Goal: Task Accomplishment & Management: Manage account settings

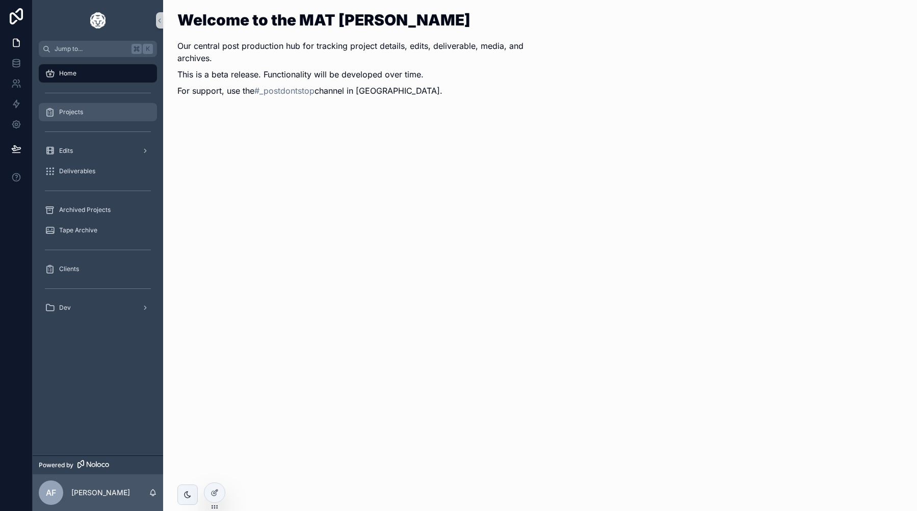
click at [92, 111] on div "Projects" at bounding box center [98, 112] width 106 height 16
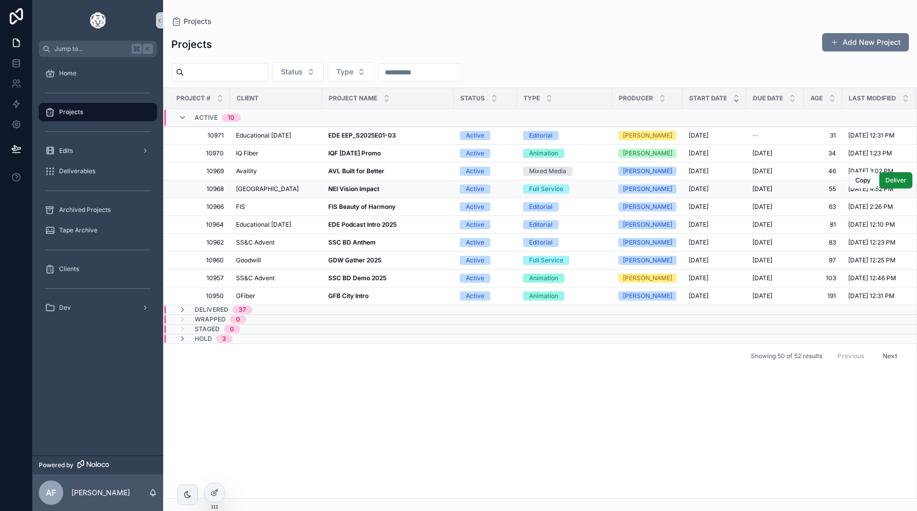
click at [351, 185] on td "NEI Vision Impact NEI Vision Impact" at bounding box center [388, 189] width 132 height 18
click at [284, 192] on span "[GEOGRAPHIC_DATA]" at bounding box center [267, 189] width 63 height 8
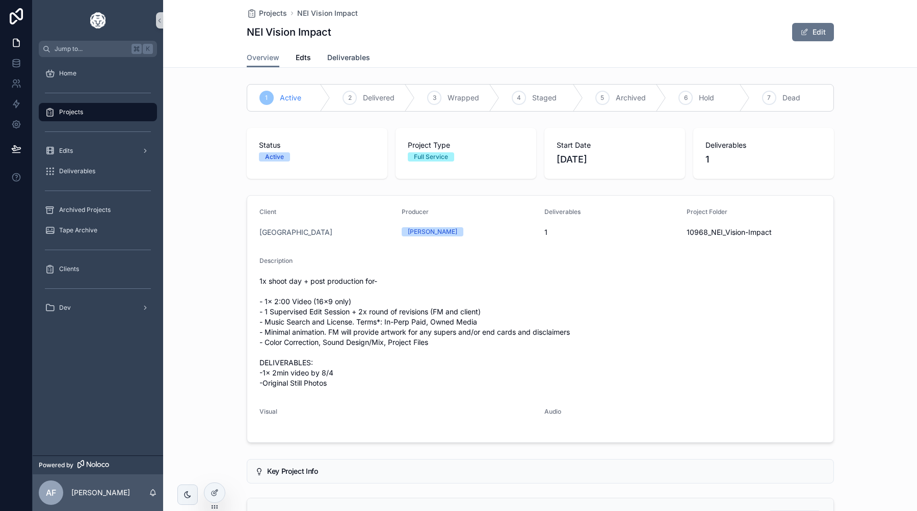
click at [345, 60] on span "Deliverables" at bounding box center [348, 58] width 43 height 10
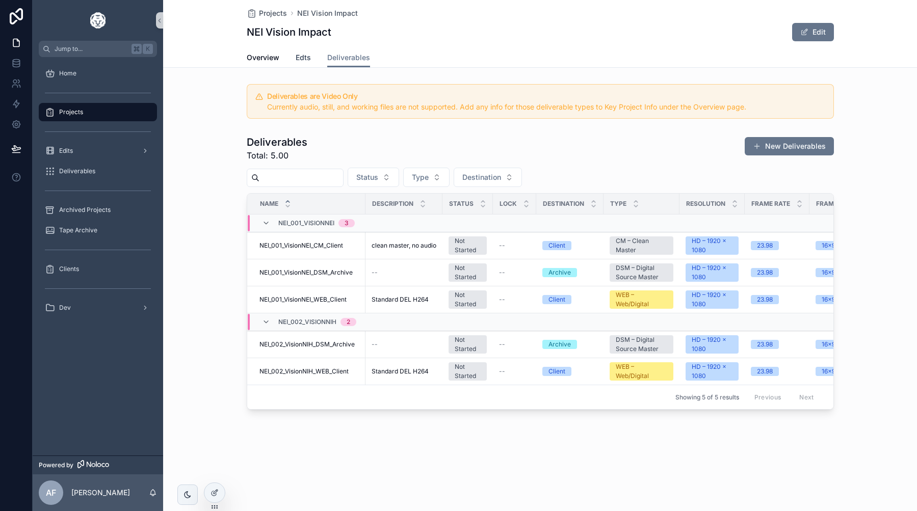
click at [302, 63] on link "Edts" at bounding box center [303, 58] width 15 height 20
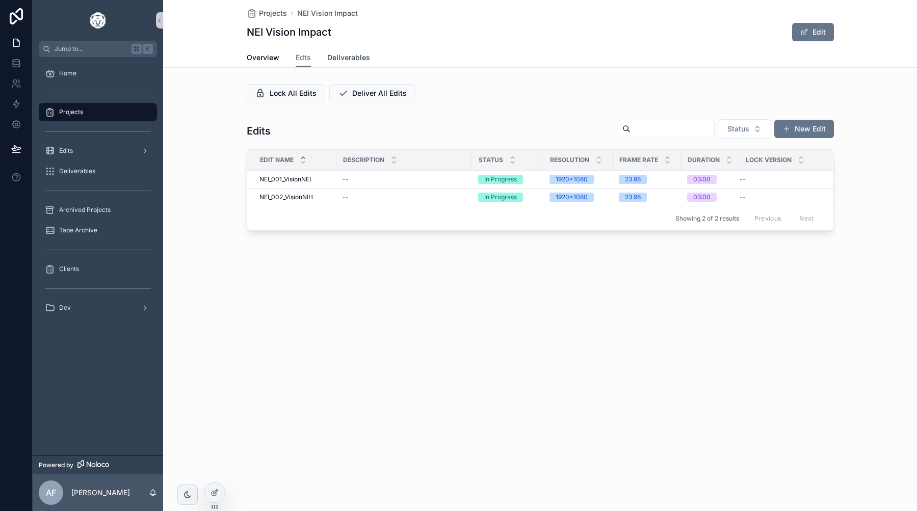
click at [337, 63] on link "Deliverables" at bounding box center [348, 58] width 43 height 20
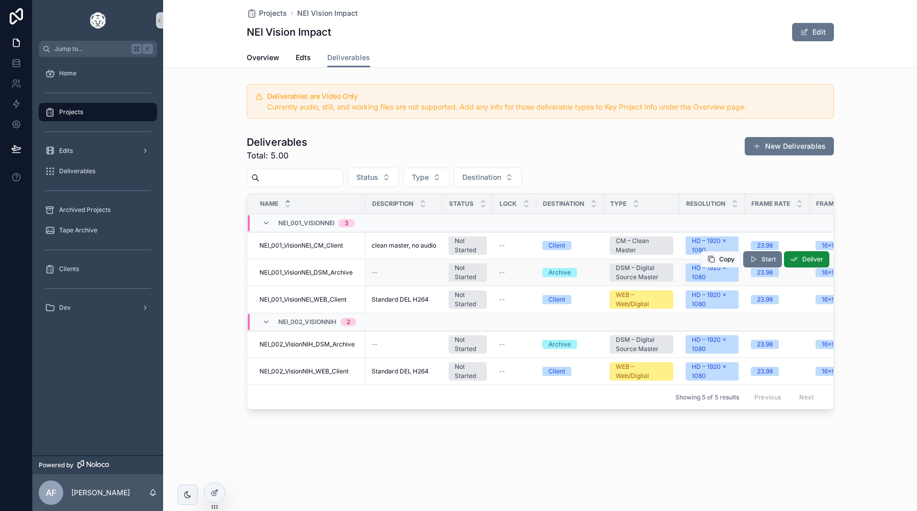
click at [285, 270] on span "NEI_001_VisionNEI_DSM_Archive" at bounding box center [306, 273] width 93 height 8
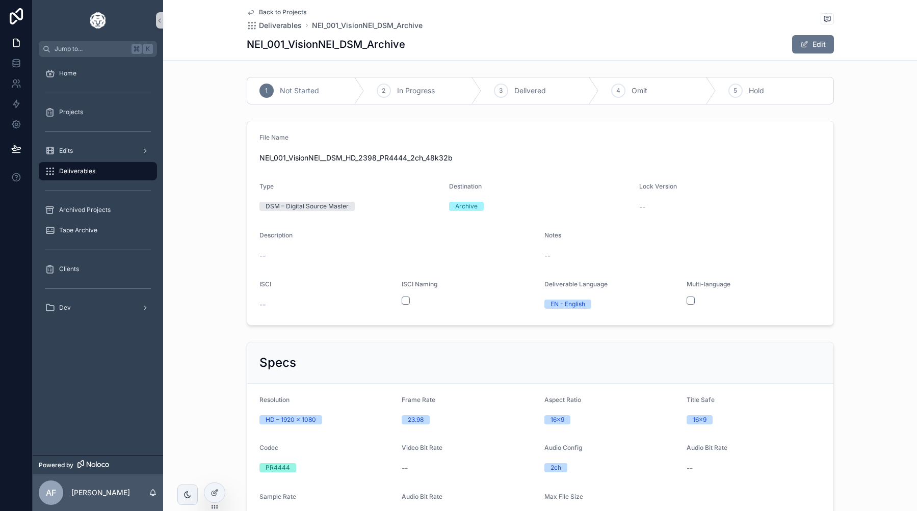
click at [271, 12] on span "Back to Projects" at bounding box center [282, 12] width 47 height 8
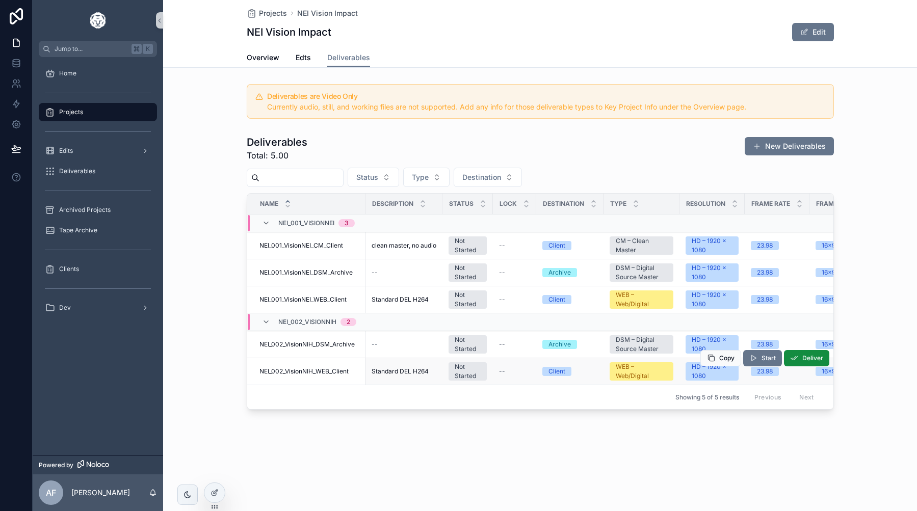
click at [299, 372] on span "NEI_002_VisionNIH_WEB_Client" at bounding box center [304, 372] width 89 height 8
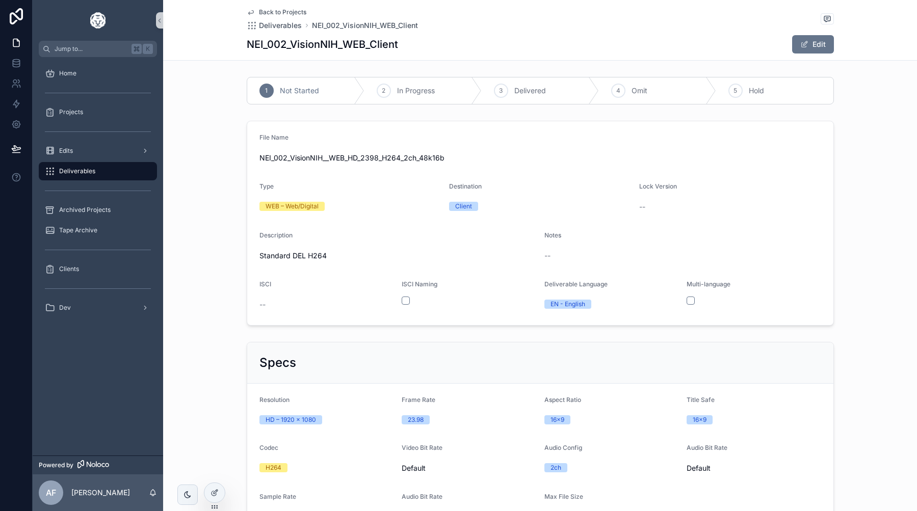
click at [288, 8] on div "Back to Projects Deliverables NEI_002_VisionNIH_WEB_Client NEI_002_VisionNIH_WE…" at bounding box center [540, 30] width 587 height 60
click at [283, 13] on span "Back to Projects" at bounding box center [282, 12] width 47 height 8
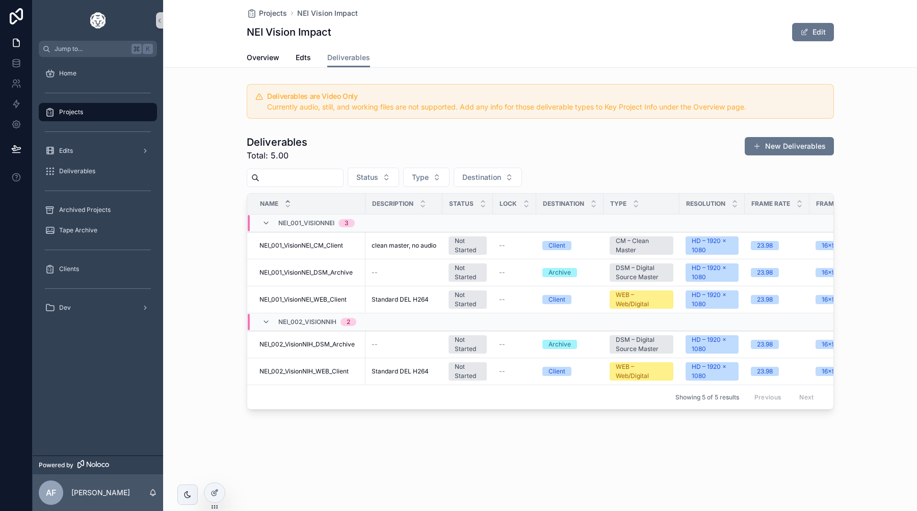
click at [79, 113] on span "Projects" at bounding box center [71, 112] width 24 height 8
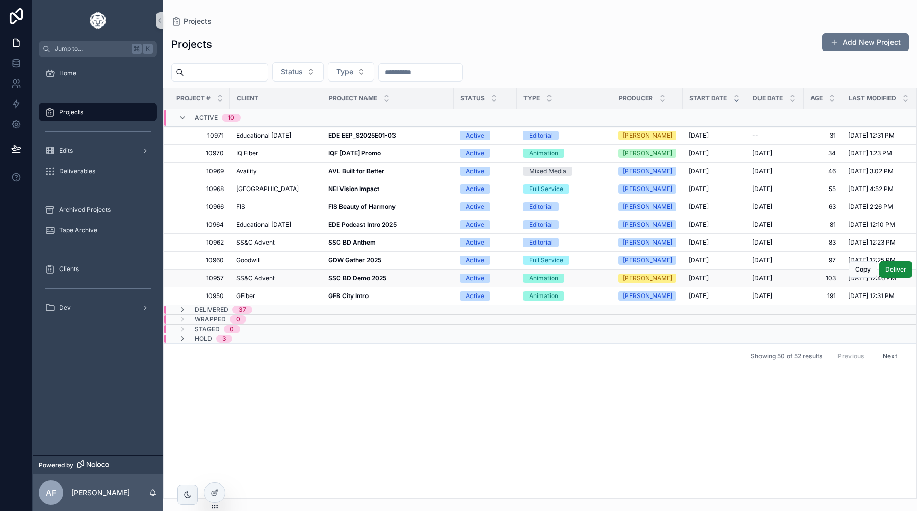
click at [345, 278] on strong "SSC BD Demo 2025" at bounding box center [357, 278] width 58 height 8
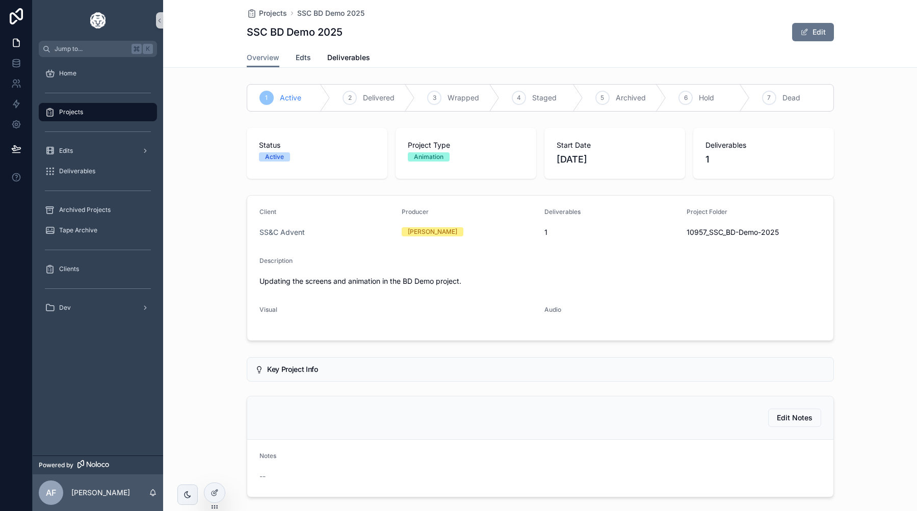
click at [299, 61] on span "Edts" at bounding box center [303, 58] width 15 height 10
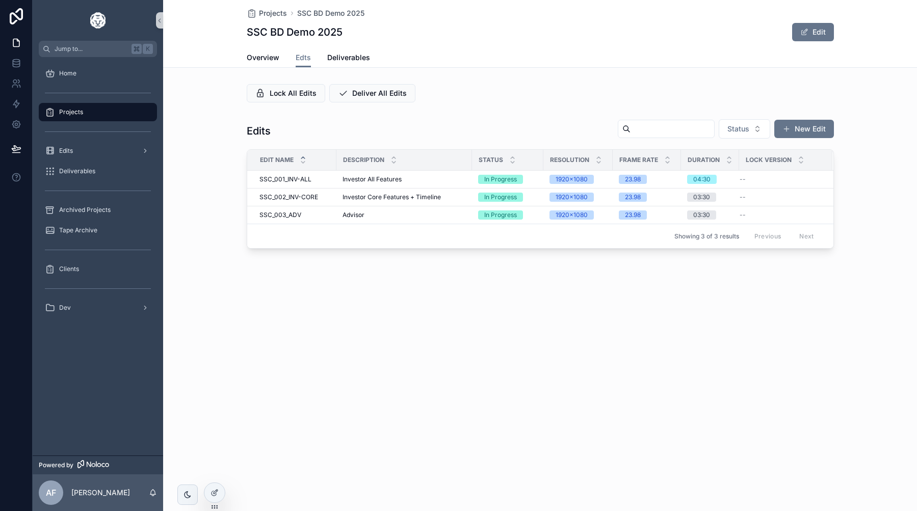
click at [534, 379] on div "Projects SSC BD Demo 2025 SSC BD Demo 2025 Edit Edts Overview Edts Deliverables…" at bounding box center [540, 255] width 754 height 511
click at [509, 26] on div "SSC BD Demo 2025 Edit" at bounding box center [540, 31] width 587 height 19
click at [352, 363] on div "Projects SSC BD Demo 2025 SSC BD Demo 2025 Edit Edts Overview Edts Deliverables…" at bounding box center [540, 255] width 754 height 511
click at [265, 12] on span "Projects" at bounding box center [273, 13] width 28 height 10
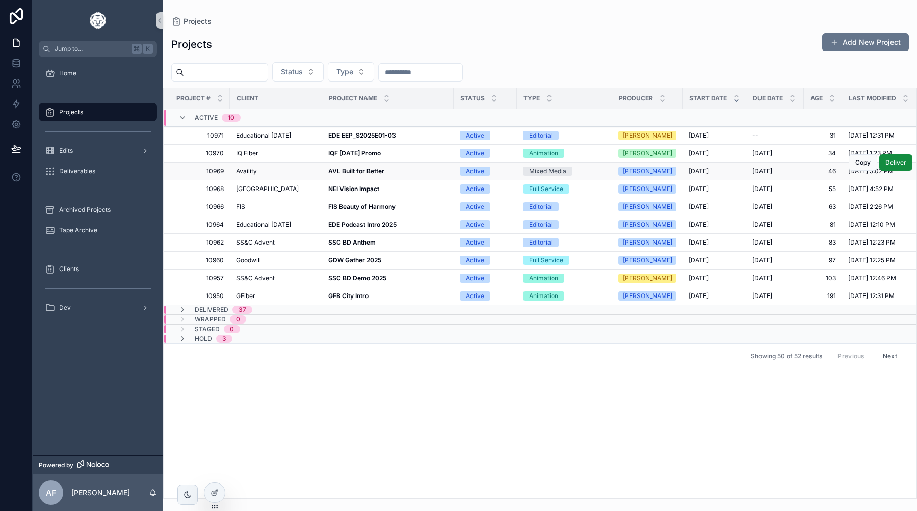
click at [353, 169] on strong "AVL Built for Better" at bounding box center [356, 171] width 56 height 8
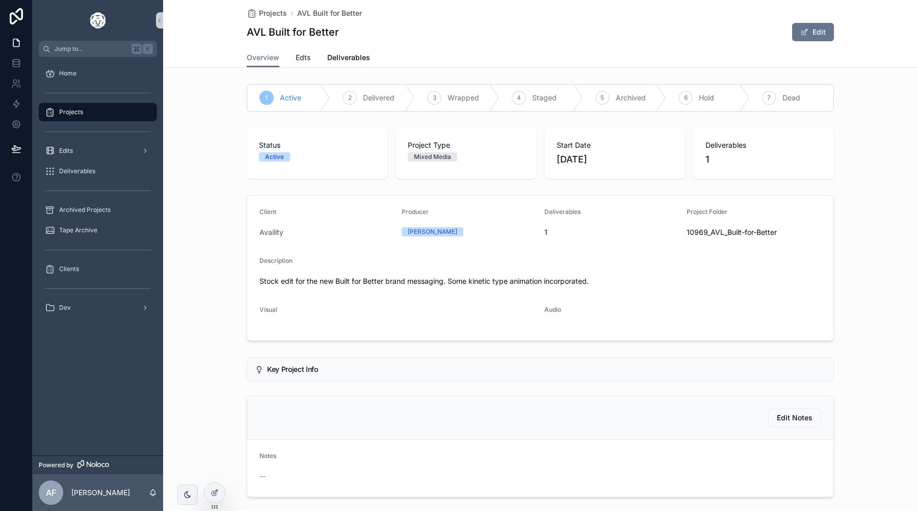
click at [303, 55] on span "Edts" at bounding box center [303, 58] width 15 height 10
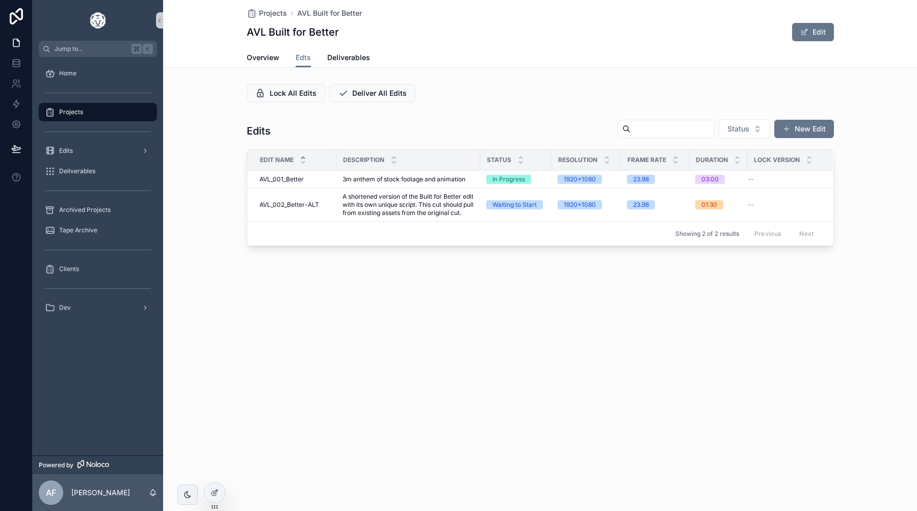
click at [358, 346] on div "Projects AVL Built for Better AVL Built for Better Edit Edts Overview Edts Deli…" at bounding box center [540, 255] width 754 height 511
click at [81, 115] on span "Projects" at bounding box center [71, 112] width 24 height 8
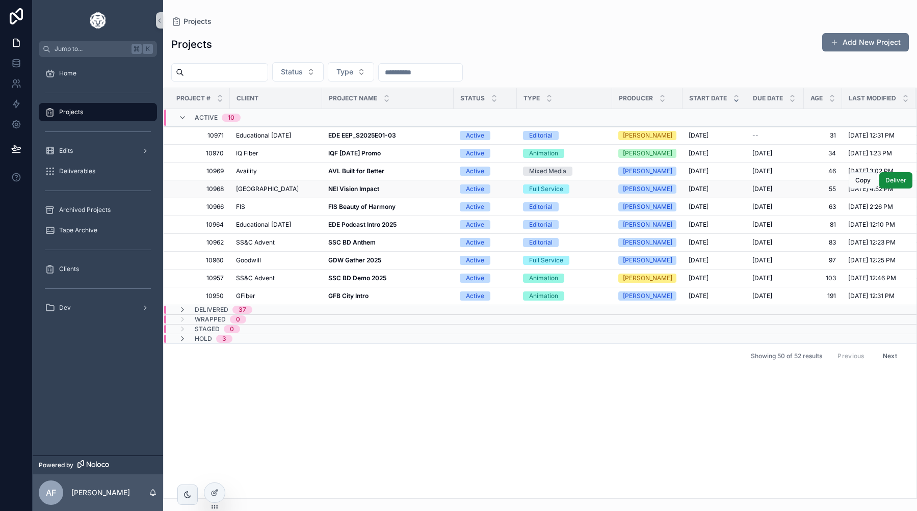
click at [349, 193] on span "NEI Vision Impact" at bounding box center [353, 189] width 51 height 8
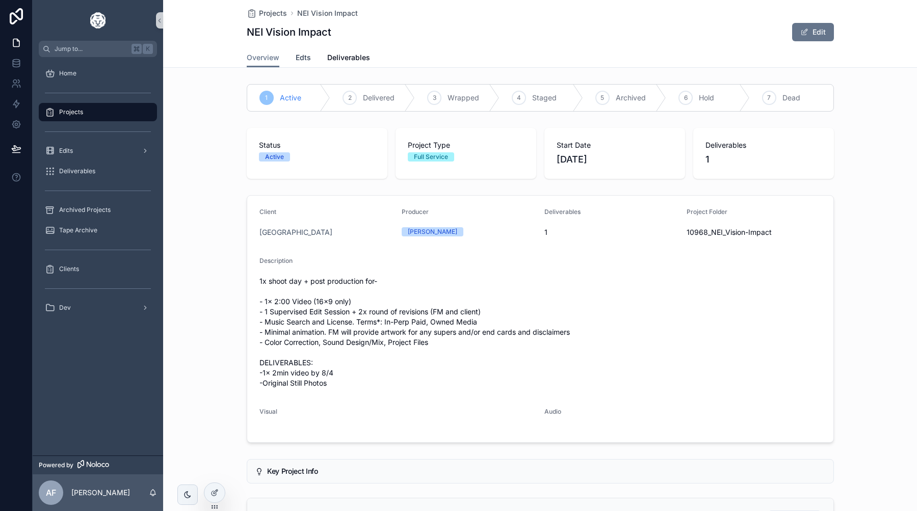
click at [308, 56] on span "Edts" at bounding box center [303, 58] width 15 height 10
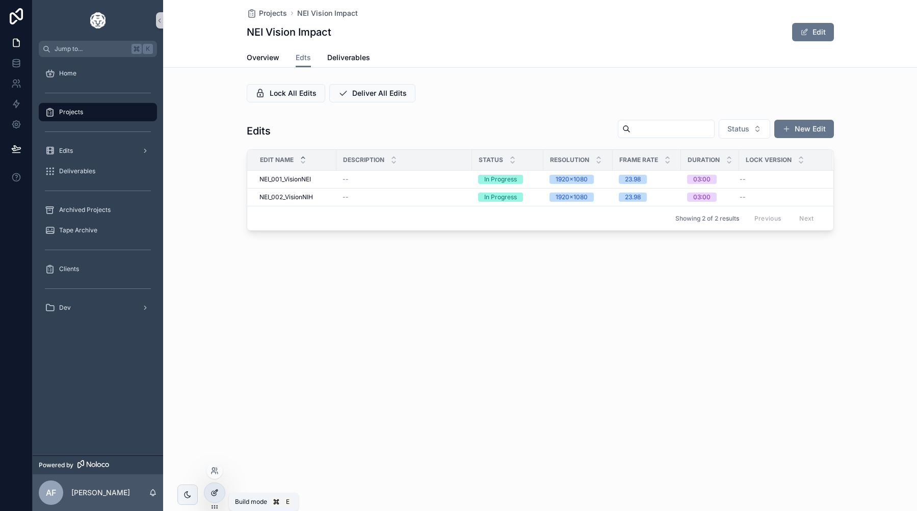
click at [215, 492] on icon at bounding box center [216, 492] width 4 height 4
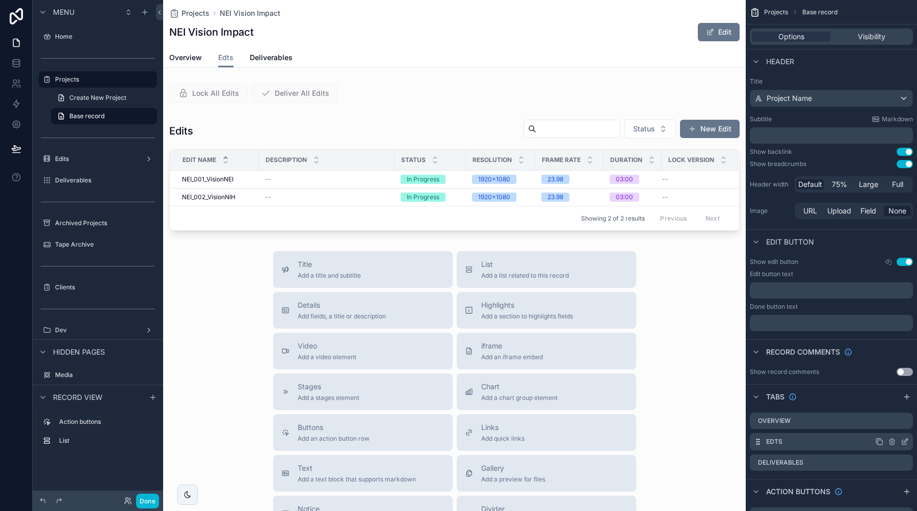
click at [767, 439] on label "Edts" at bounding box center [774, 442] width 16 height 8
click at [905, 441] on icon "scrollable content" at bounding box center [906, 441] width 4 height 4
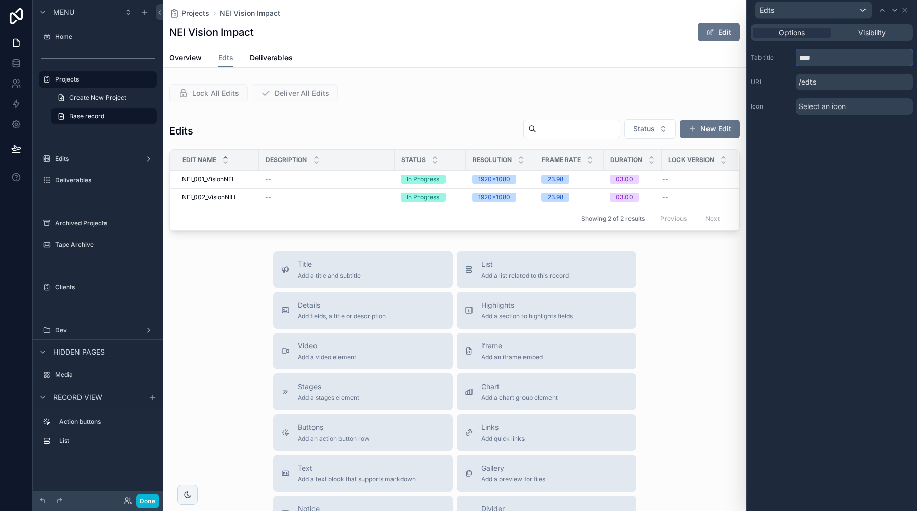
click at [808, 57] on input "****" at bounding box center [854, 57] width 117 height 16
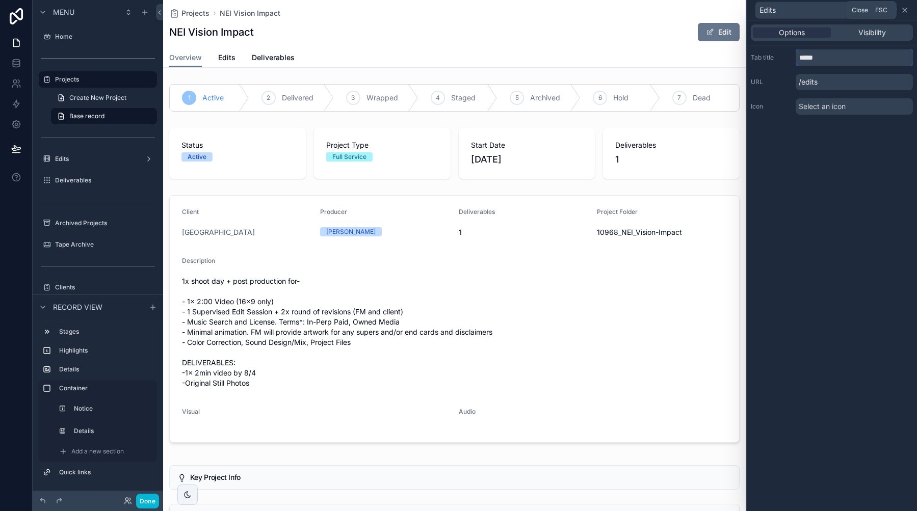
type input "*****"
click at [905, 12] on icon at bounding box center [905, 10] width 8 height 8
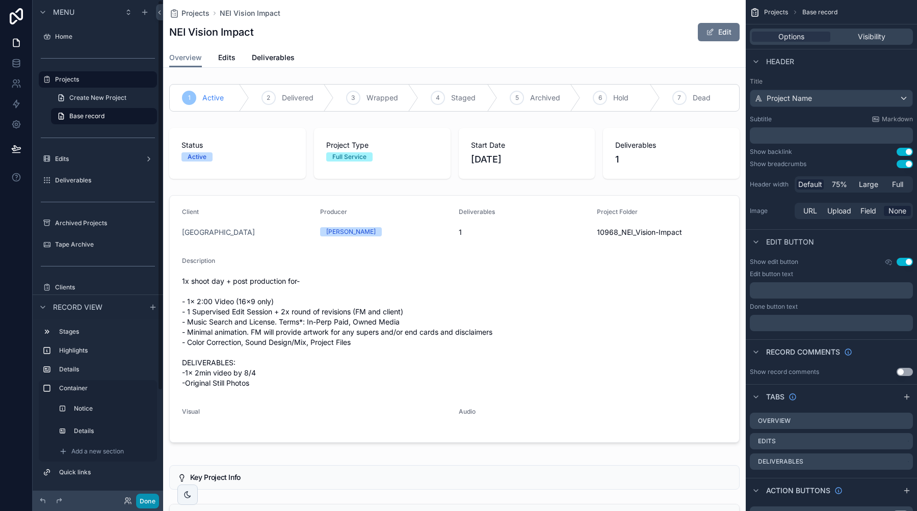
click at [151, 506] on button "Done" at bounding box center [147, 501] width 23 height 15
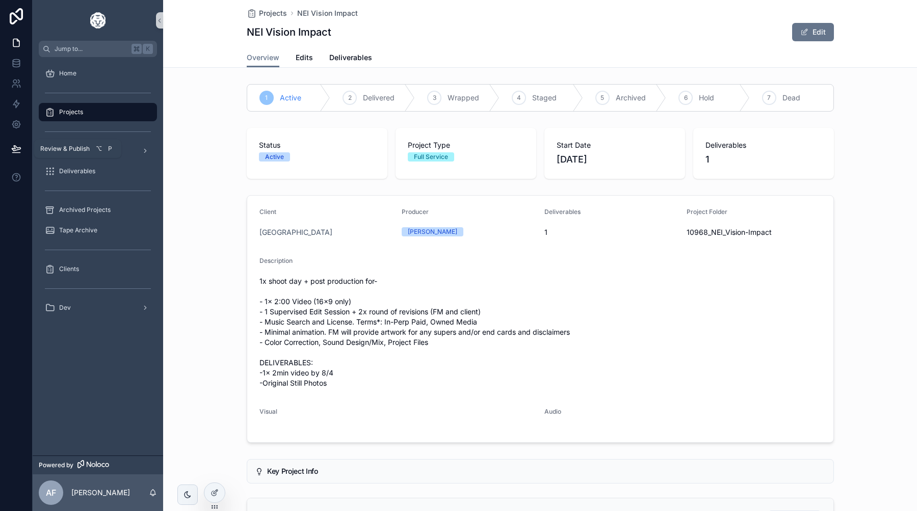
click at [46, 150] on span "Review & Publish" at bounding box center [64, 149] width 49 height 8
click at [17, 148] on icon at bounding box center [16, 148] width 9 height 5
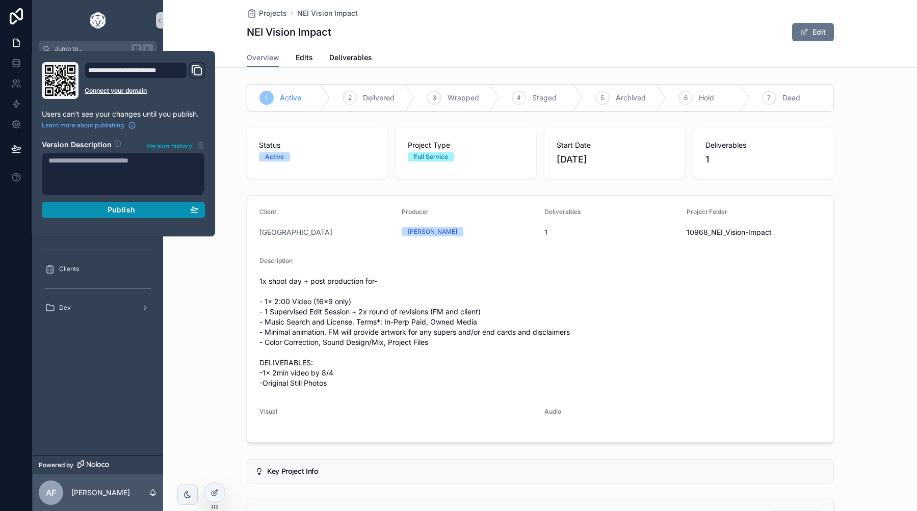
click at [90, 211] on div "Publish" at bounding box center [123, 209] width 150 height 9
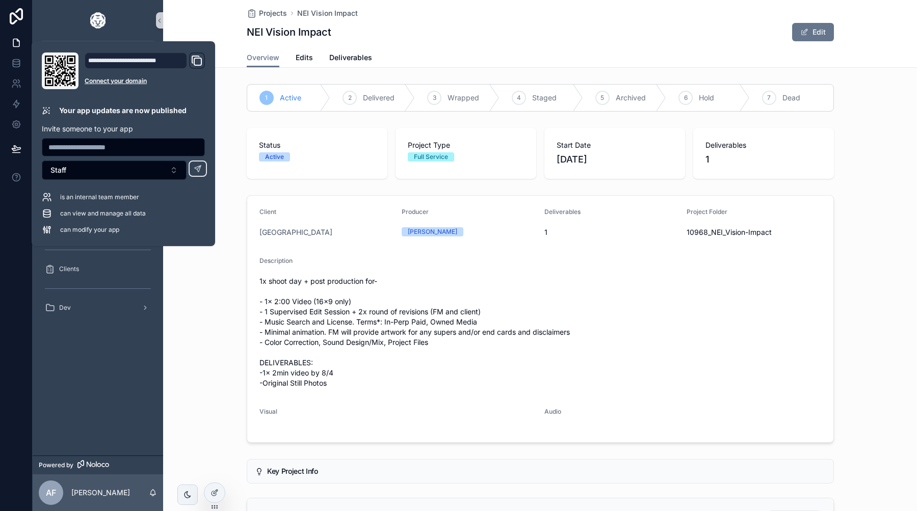
click at [226, 83] on div "1 Active 2 Delivered 3 Wrapped 4 Staged 5 Archived 6 Hold 7 Dead" at bounding box center [540, 98] width 754 height 36
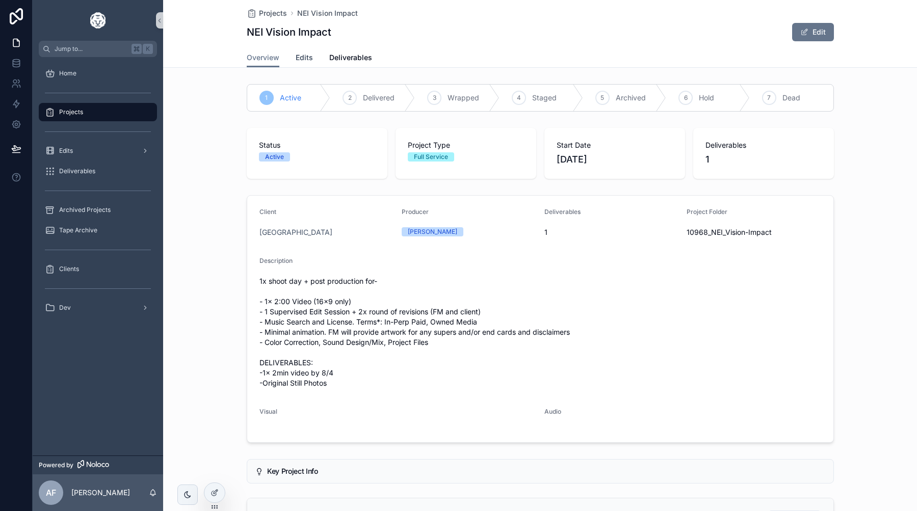
click at [309, 58] on span "Edits" at bounding box center [304, 58] width 17 height 10
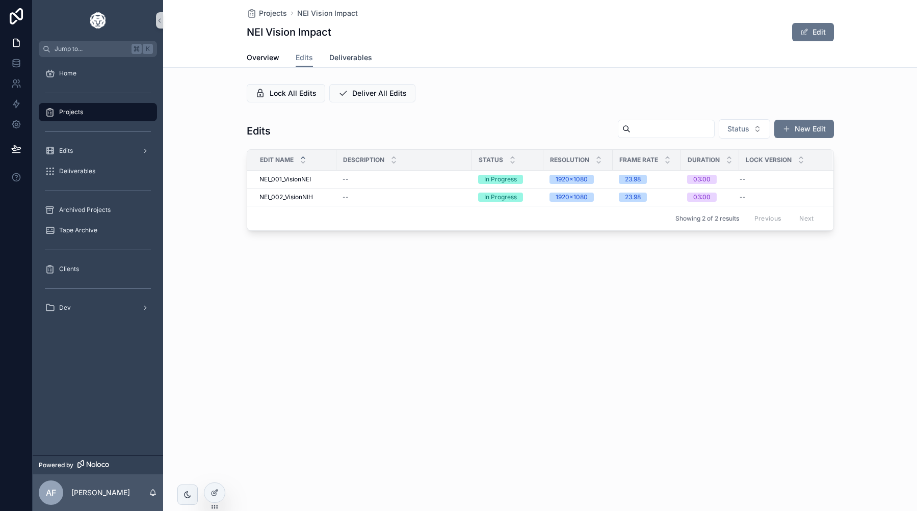
click at [364, 59] on span "Deliverables" at bounding box center [350, 58] width 43 height 10
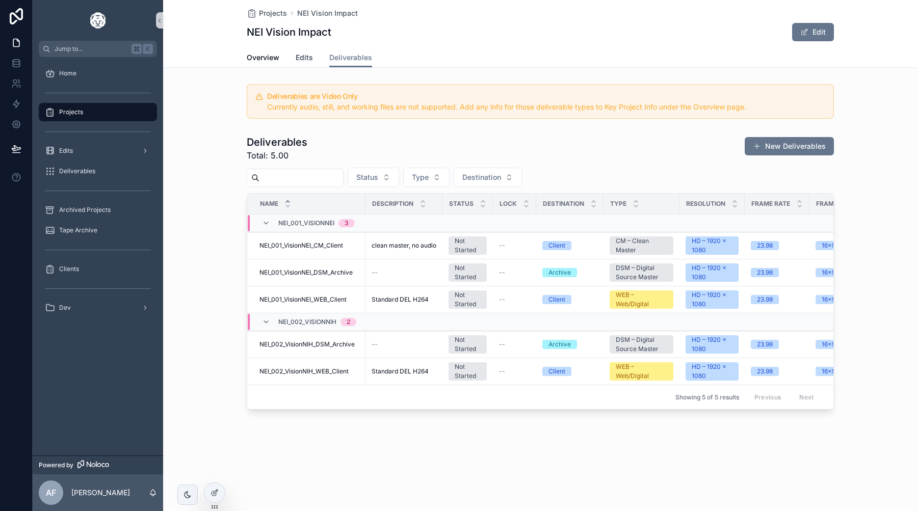
click at [306, 59] on span "Edits" at bounding box center [304, 58] width 17 height 10
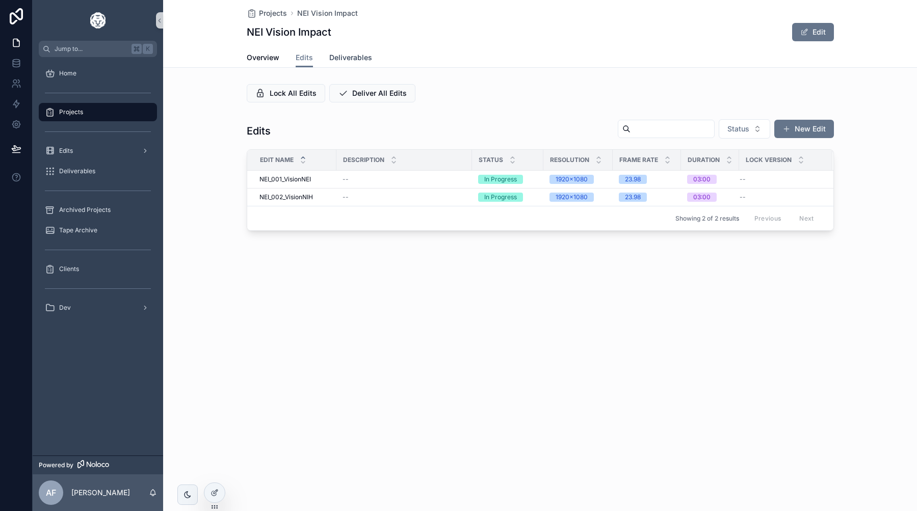
click at [346, 55] on span "Deliverables" at bounding box center [350, 58] width 43 height 10
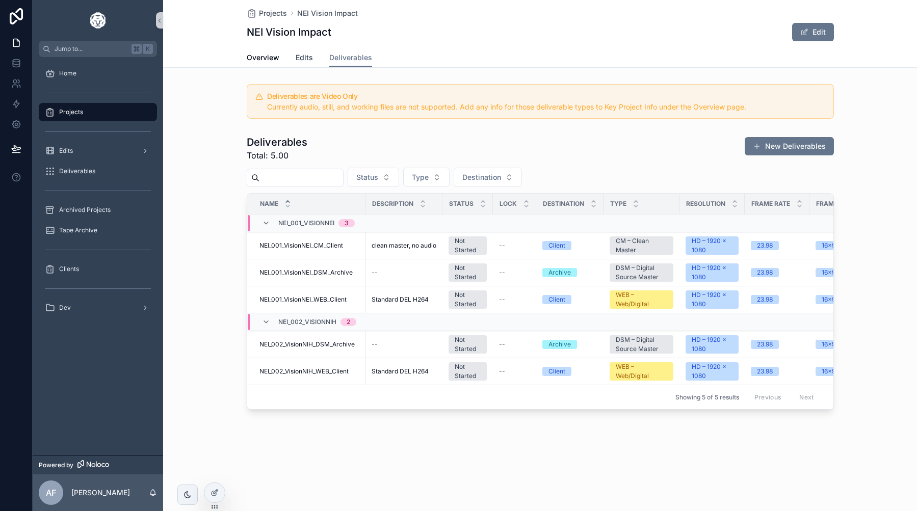
click at [297, 58] on span "Edits" at bounding box center [304, 58] width 17 height 10
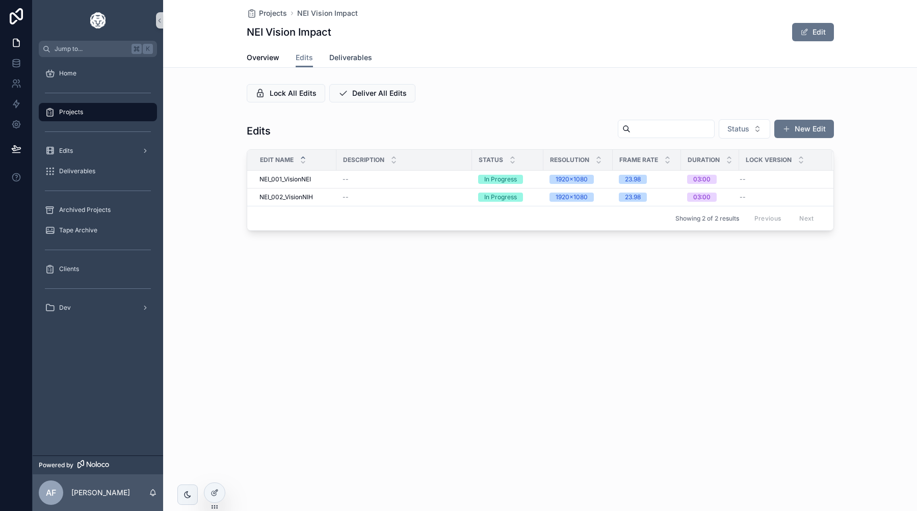
click at [353, 58] on span "Deliverables" at bounding box center [350, 58] width 43 height 10
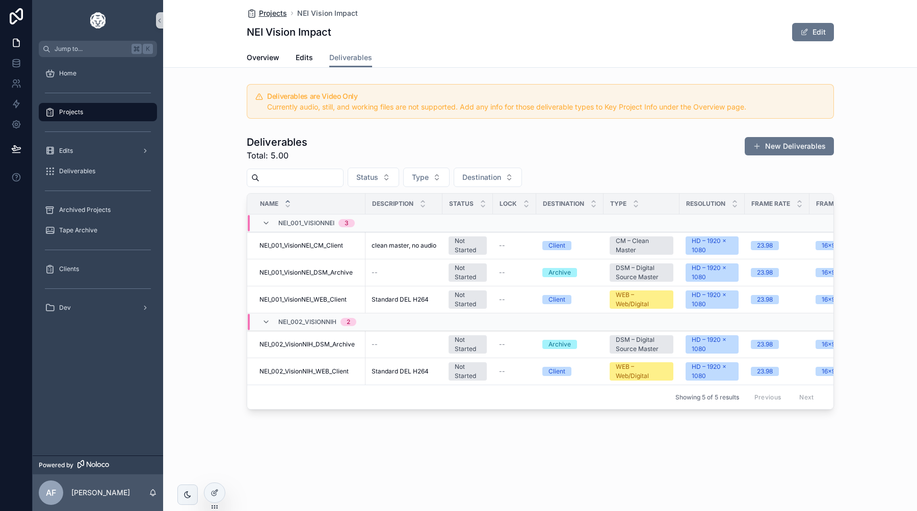
click at [270, 13] on span "Projects" at bounding box center [273, 13] width 28 height 10
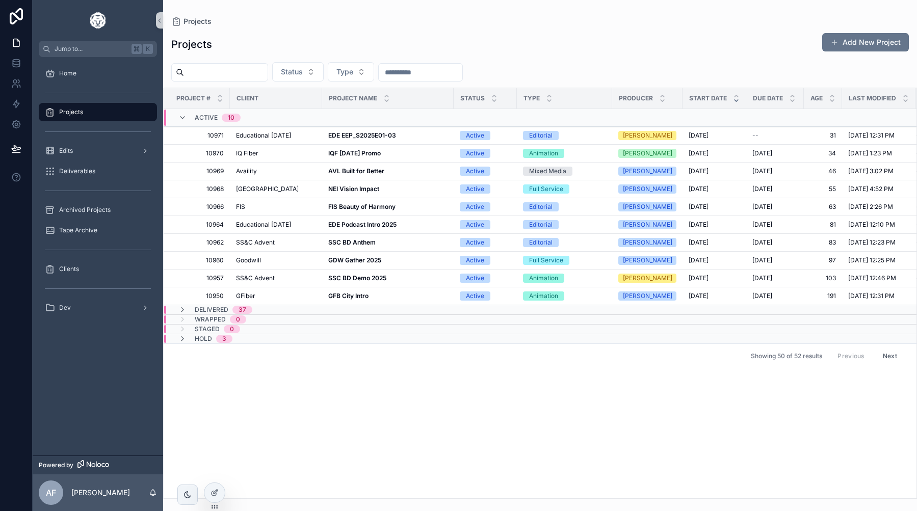
click at [589, 68] on div "Status Type" at bounding box center [540, 71] width 754 height 19
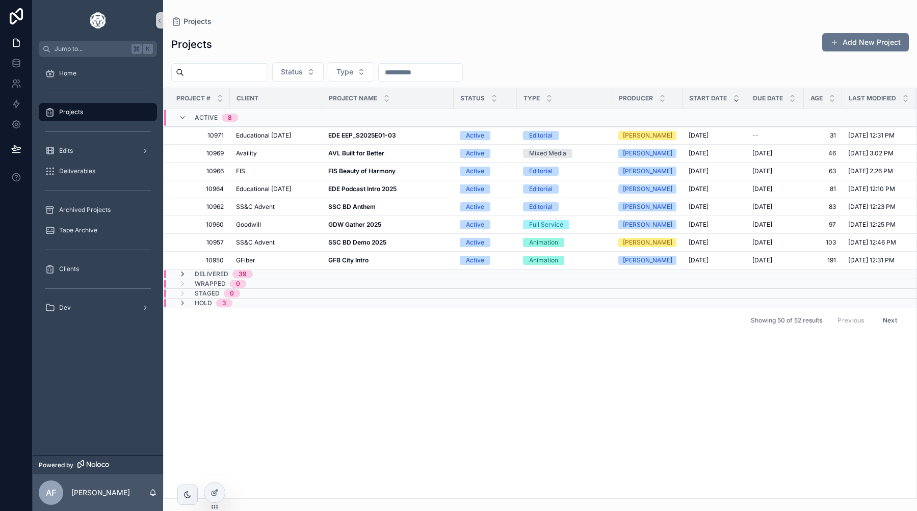
click at [185, 275] on icon "scrollable content" at bounding box center [182, 274] width 8 height 8
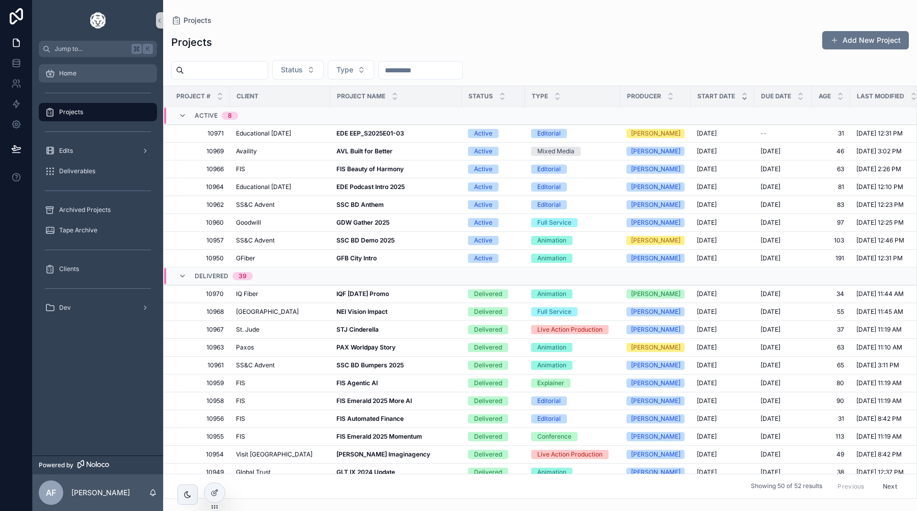
click at [65, 77] on span "Home" at bounding box center [67, 73] width 17 height 8
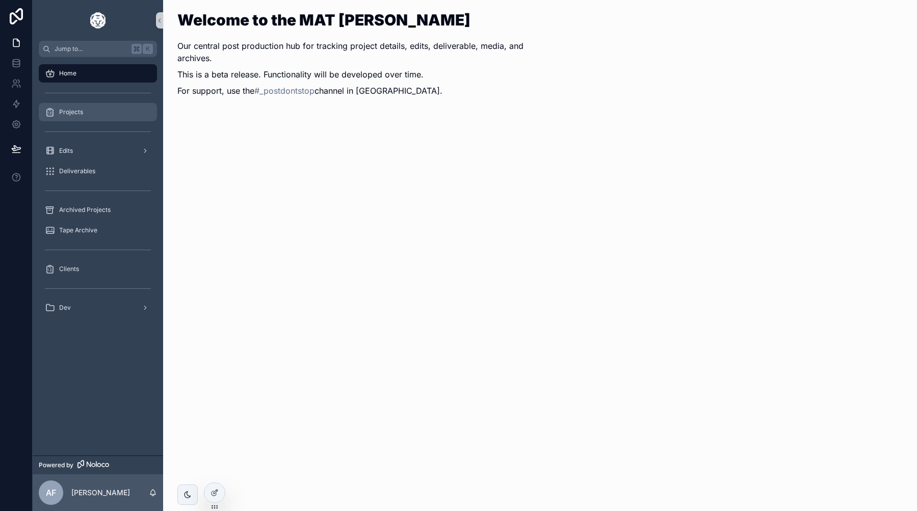
click at [94, 114] on div "Projects" at bounding box center [98, 112] width 106 height 16
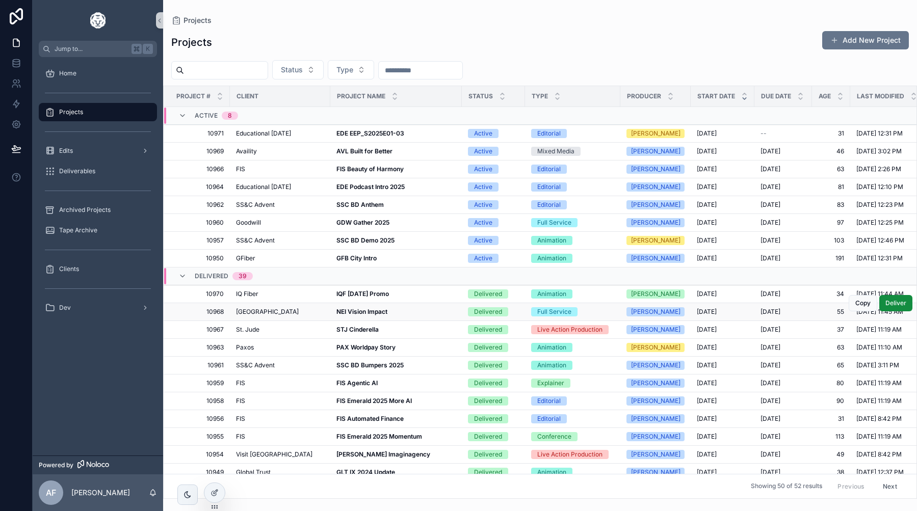
click at [349, 311] on strong "NEI Vision Impact" at bounding box center [362, 312] width 51 height 8
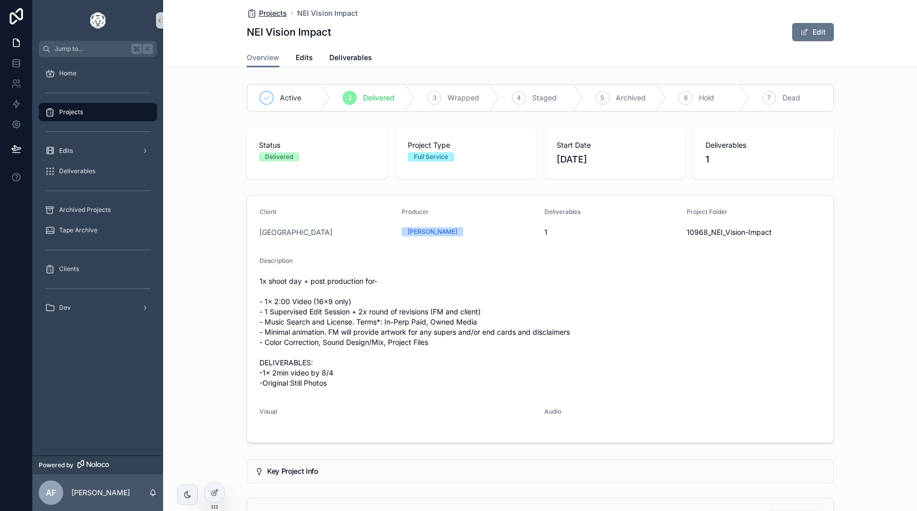
click at [268, 14] on span "Projects" at bounding box center [273, 13] width 28 height 10
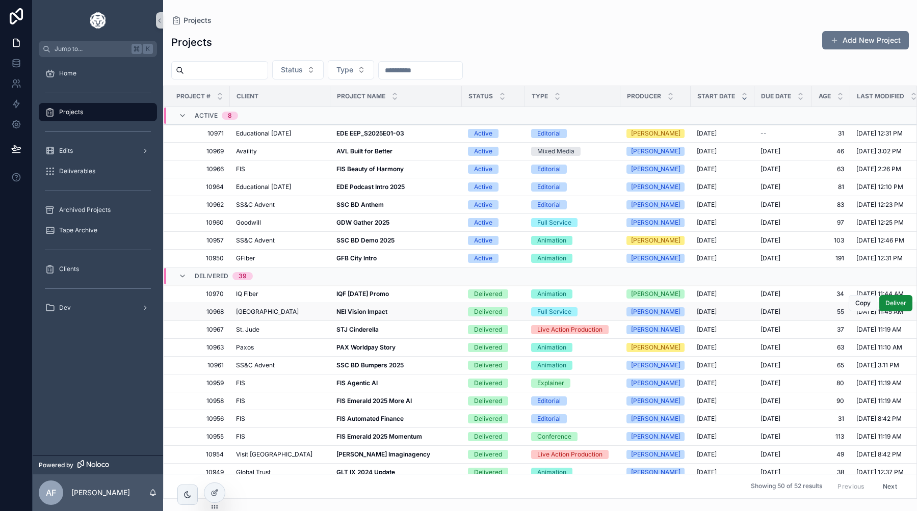
click at [354, 314] on strong "NEI Vision Impact" at bounding box center [362, 312] width 51 height 8
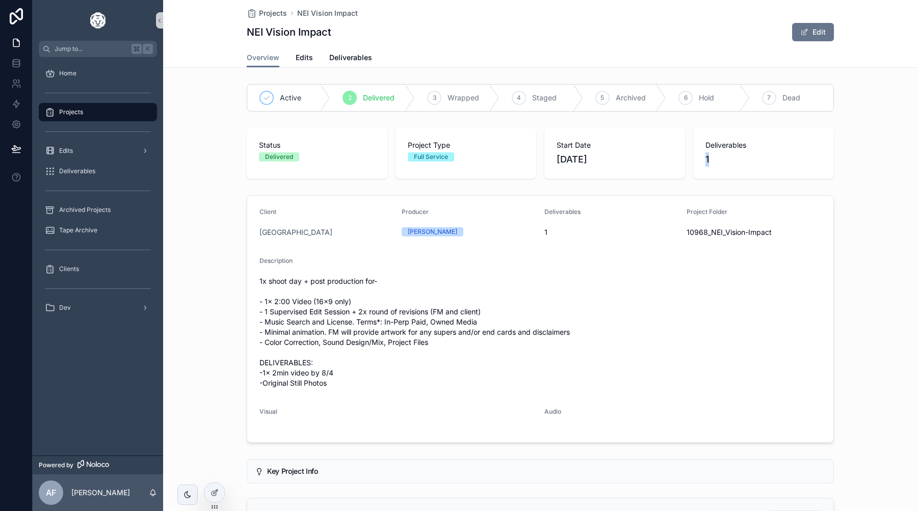
drag, startPoint x: 716, startPoint y: 160, endPoint x: 704, endPoint y: 160, distance: 11.7
click at [704, 160] on div "Deliverables 1" at bounding box center [763, 153] width 141 height 51
click at [332, 56] on span "Deliverables" at bounding box center [350, 58] width 43 height 10
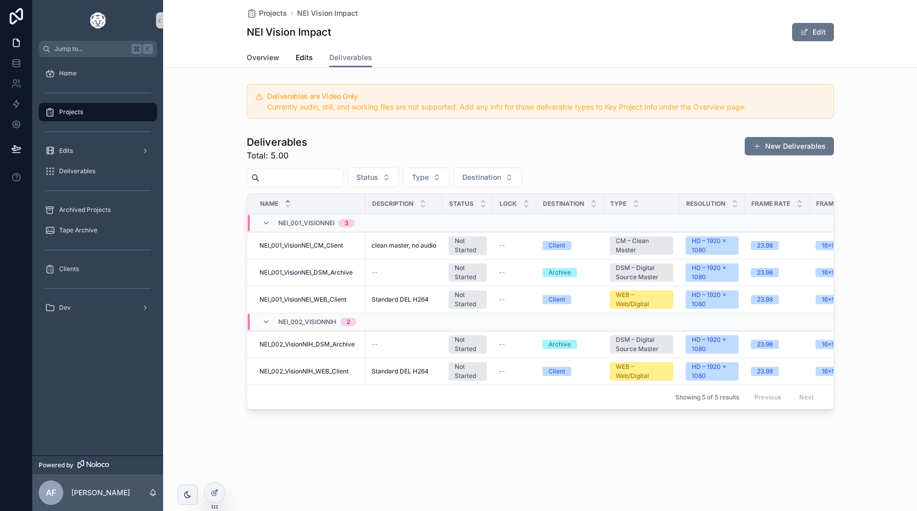
click at [257, 60] on span "Overview" at bounding box center [263, 58] width 33 height 10
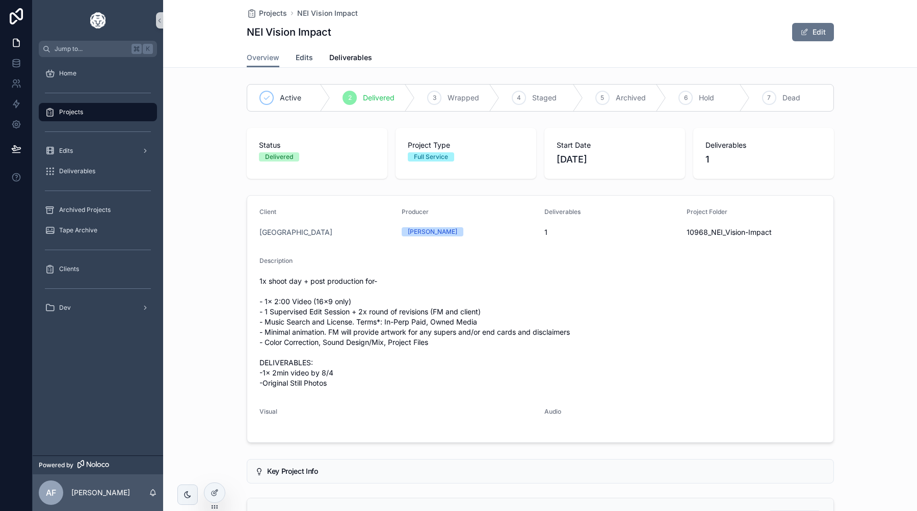
click at [299, 55] on span "Edits" at bounding box center [304, 58] width 17 height 10
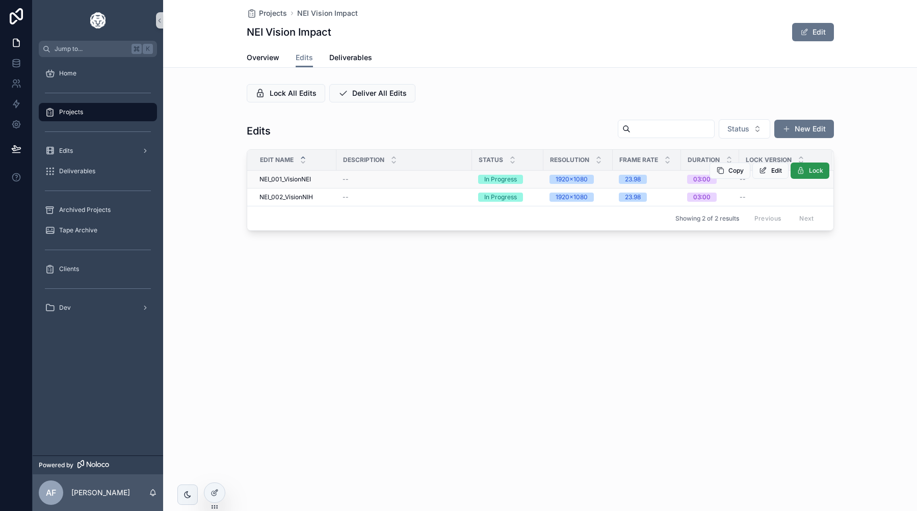
click at [810, 175] on button "Lock" at bounding box center [810, 171] width 39 height 16
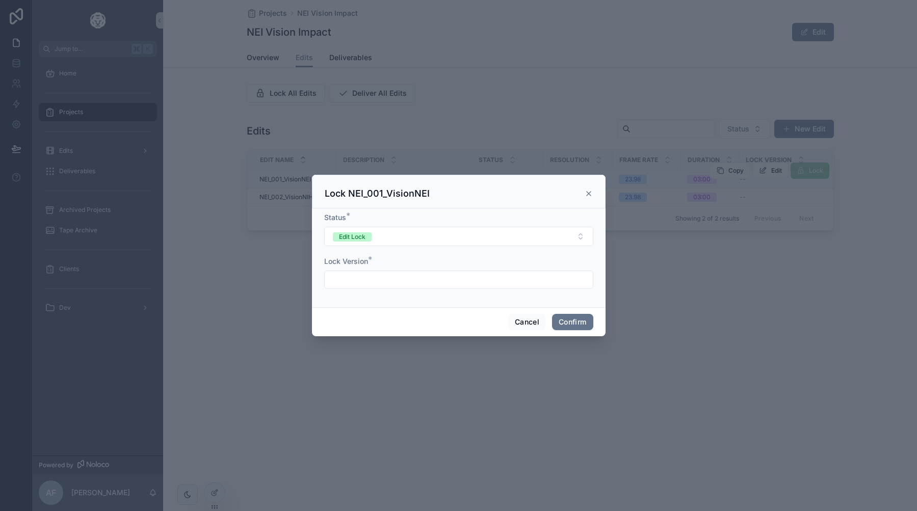
click at [358, 276] on input "text" at bounding box center [459, 280] width 268 height 14
type input "***"
click at [567, 319] on button "Confirm" at bounding box center [572, 322] width 41 height 16
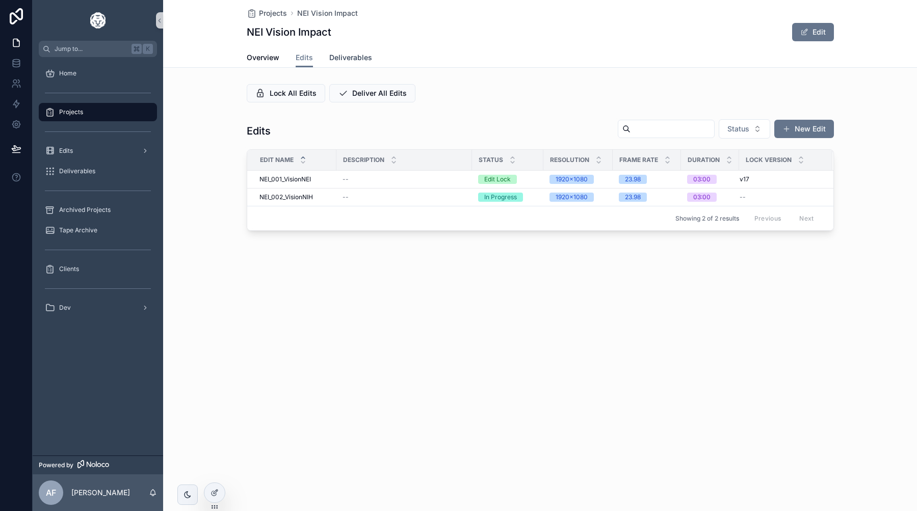
click at [345, 54] on span "Deliverables" at bounding box center [350, 58] width 43 height 10
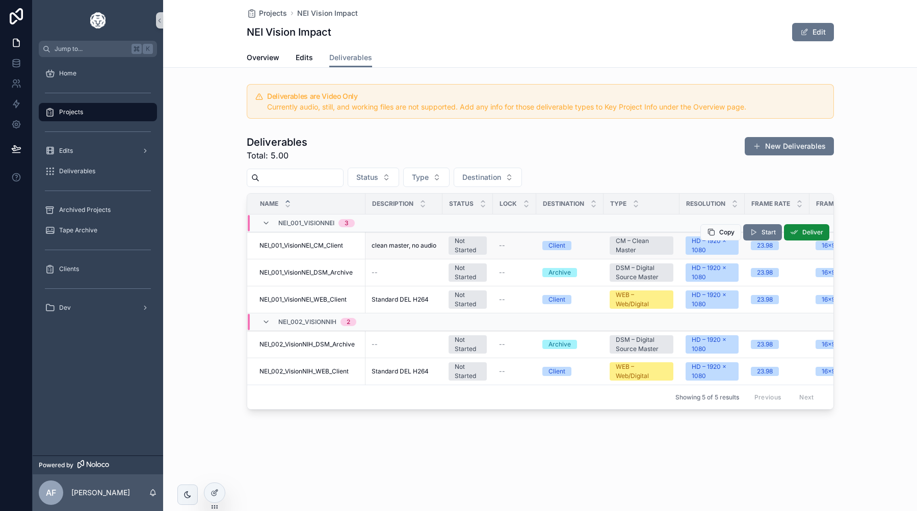
click at [292, 243] on span "NEI_001_VisionNEI_CM_Client" at bounding box center [302, 246] width 84 height 8
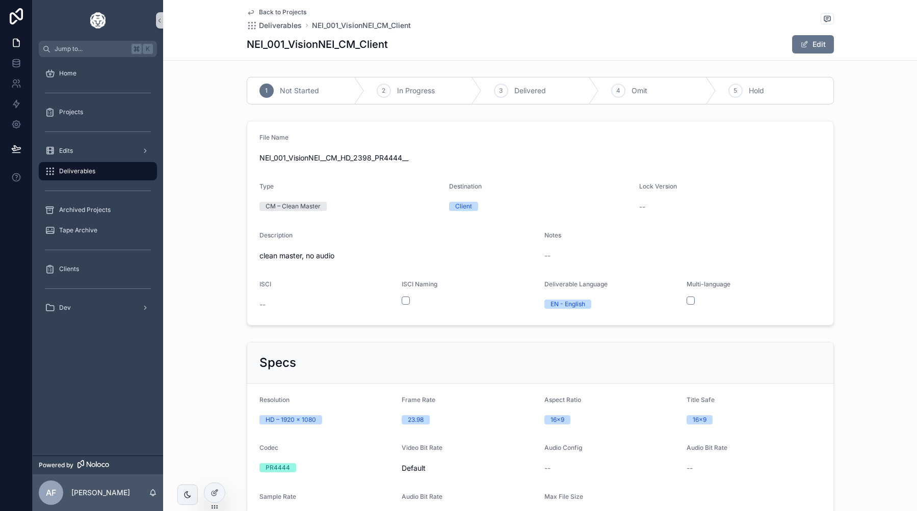
click at [266, 11] on span "Back to Projects" at bounding box center [282, 12] width 47 height 8
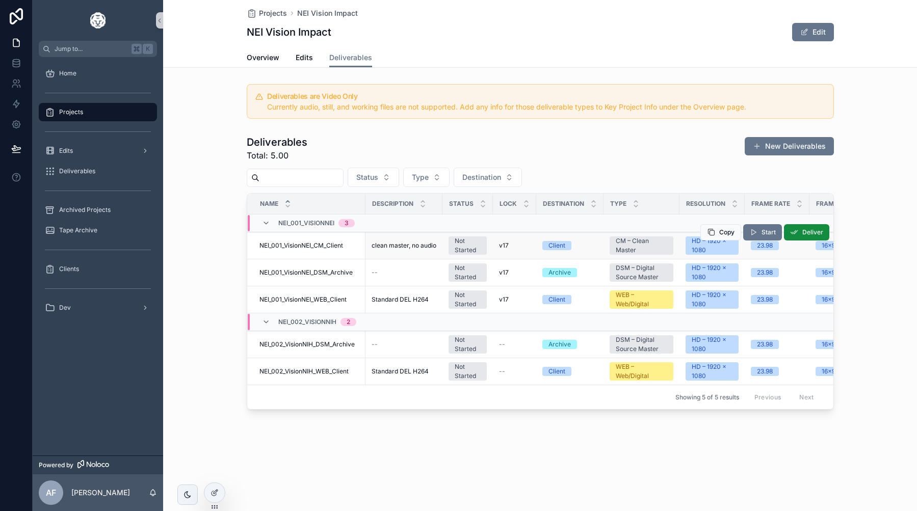
click at [315, 248] on span "NEI_001_VisionNEI_CM_Client" at bounding box center [302, 246] width 84 height 8
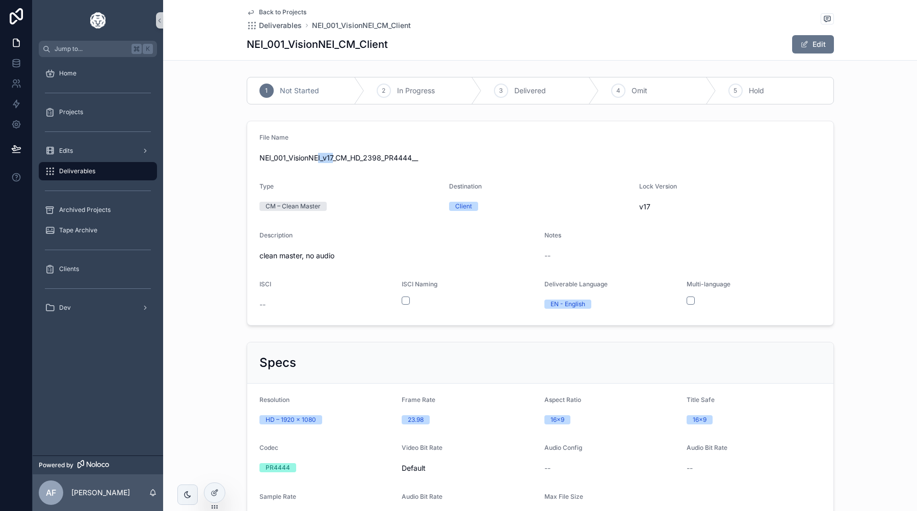
drag, startPoint x: 334, startPoint y: 157, endPoint x: 318, endPoint y: 157, distance: 15.8
click at [318, 157] on span "NEI_001_VisionNEI_v17_CM_HD_2398_PR4444__" at bounding box center [541, 158] width 562 height 10
click at [325, 160] on span "NEI_001_VisionNEI_v17_CM_HD_2398_PR4444__" at bounding box center [541, 158] width 562 height 10
drag, startPoint x: 334, startPoint y: 159, endPoint x: 321, endPoint y: 159, distance: 12.7
click at [321, 159] on span "NEI_001_VisionNEI_v17_CM_HD_2398_PR4444__" at bounding box center [541, 158] width 562 height 10
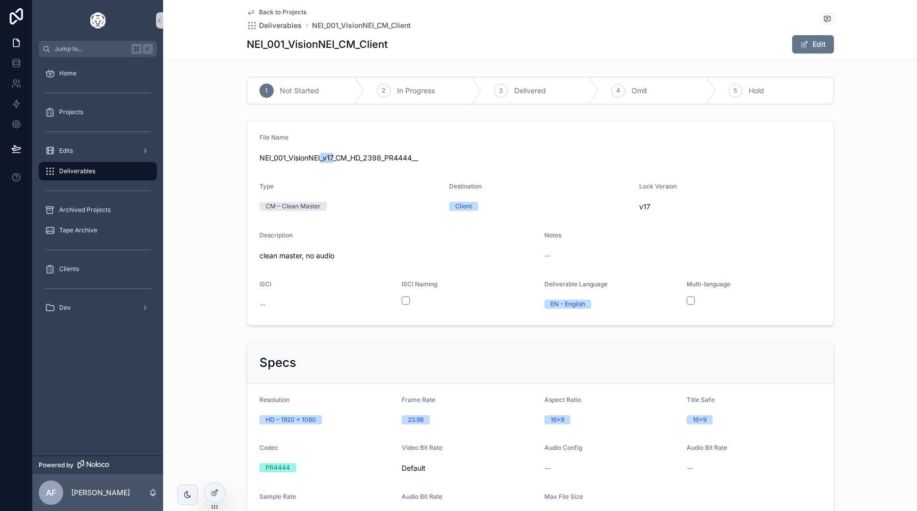
click at [322, 159] on span "NEI_001_VisionNEI_v17_CM_HD_2398_PR4444__" at bounding box center [541, 158] width 562 height 10
click at [270, 10] on span "Back to Projects" at bounding box center [282, 12] width 47 height 8
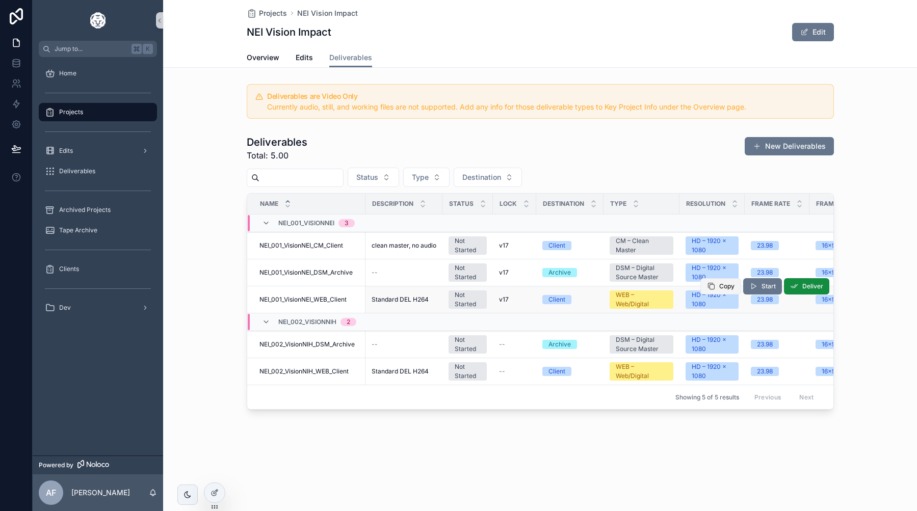
click at [720, 284] on span "Copy" at bounding box center [726, 286] width 15 height 8
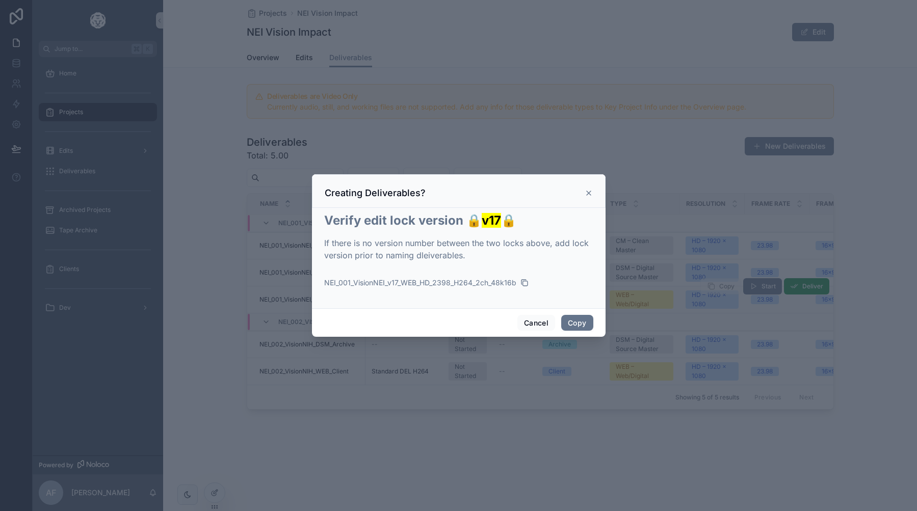
click at [587, 195] on icon at bounding box center [589, 193] width 4 height 4
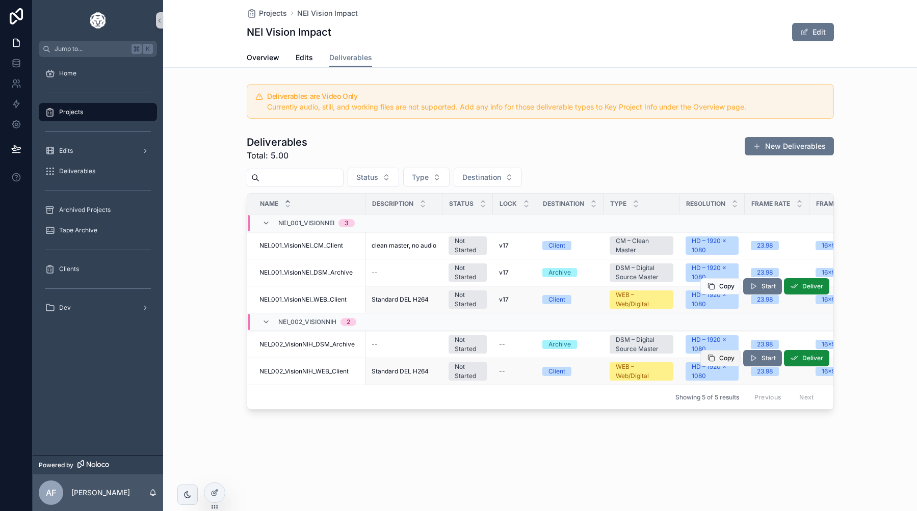
click at [719, 359] on span "Copy" at bounding box center [726, 358] width 15 height 8
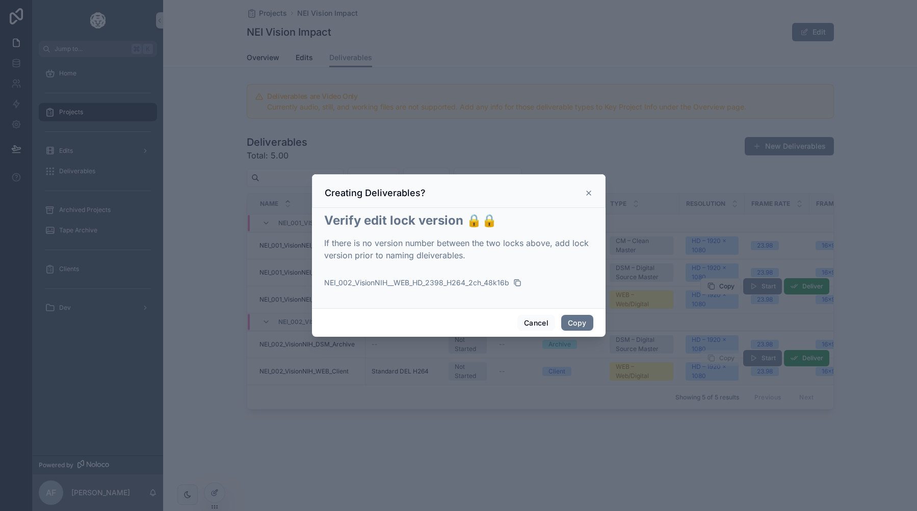
click at [587, 192] on icon at bounding box center [589, 193] width 4 height 4
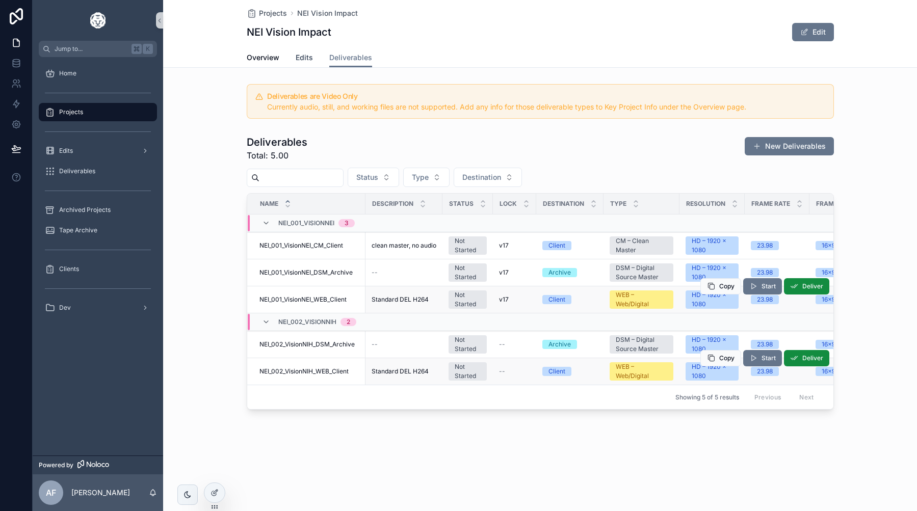
click at [307, 63] on link "Edits" at bounding box center [304, 58] width 17 height 20
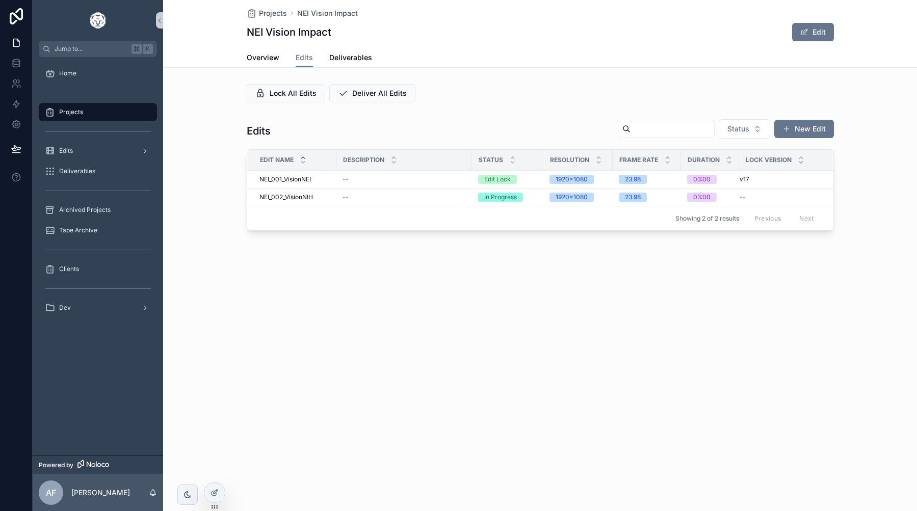
click at [245, 344] on div "Projects NEI Vision Impact NEI Vision Impact Edit Edits Overview Edits Delivera…" at bounding box center [540, 255] width 754 height 511
click at [333, 59] on span "Deliverables" at bounding box center [350, 58] width 43 height 10
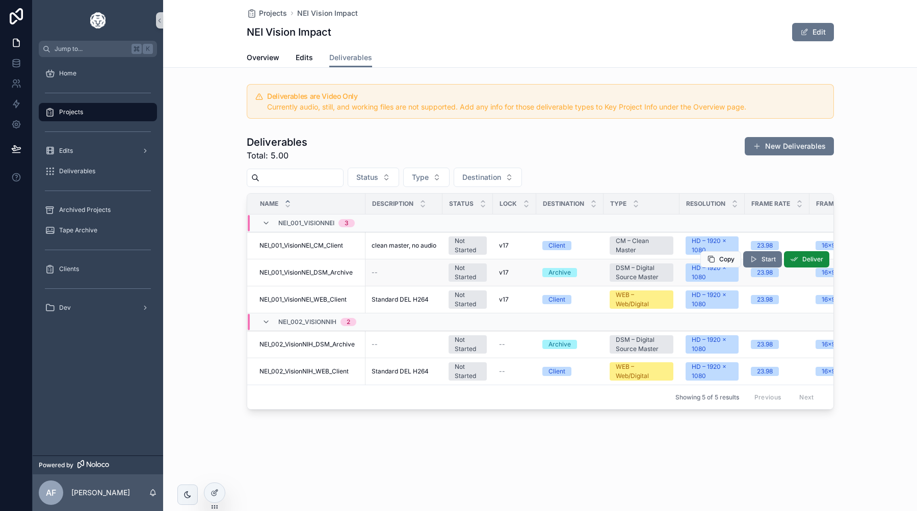
click at [288, 271] on span "NEI_001_VisionNEI_DSM_Archive" at bounding box center [306, 273] width 93 height 8
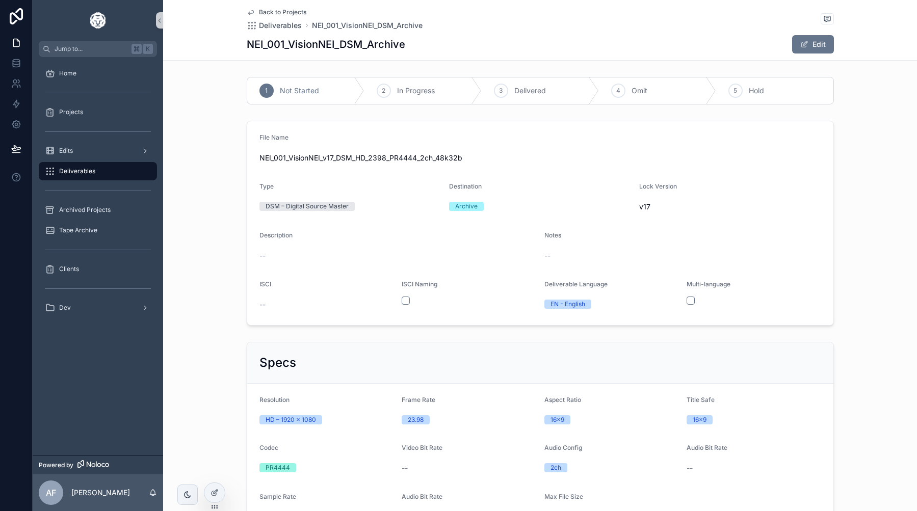
click at [278, 10] on span "Back to Projects" at bounding box center [282, 12] width 47 height 8
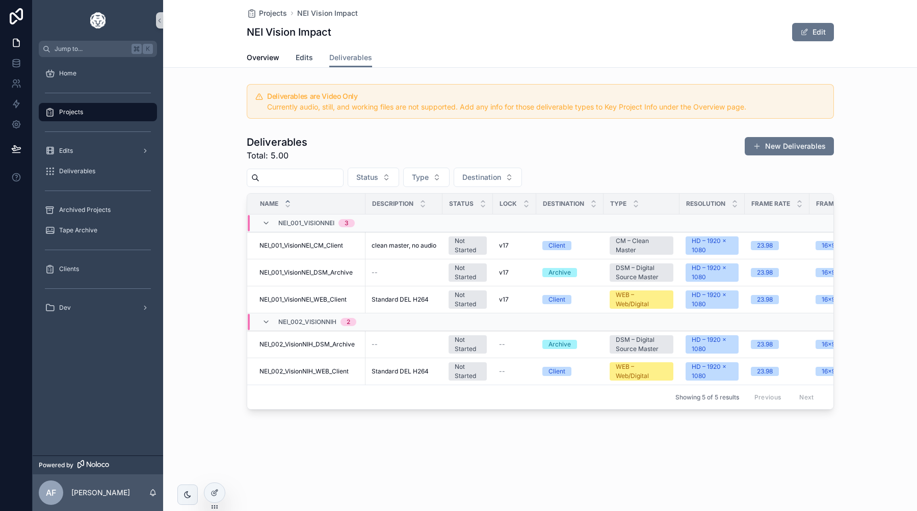
click at [305, 55] on span "Edits" at bounding box center [304, 58] width 17 height 10
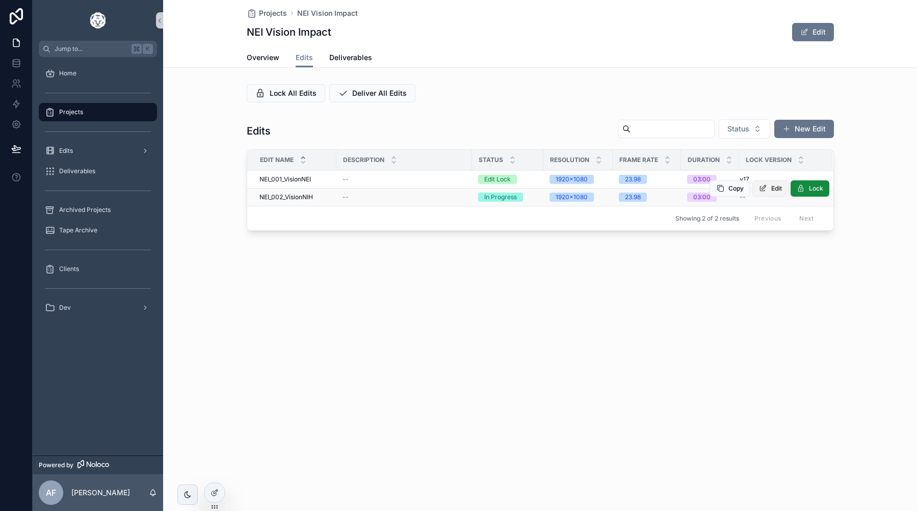
click at [763, 188] on icon "scrollable content" at bounding box center [763, 189] width 8 height 8
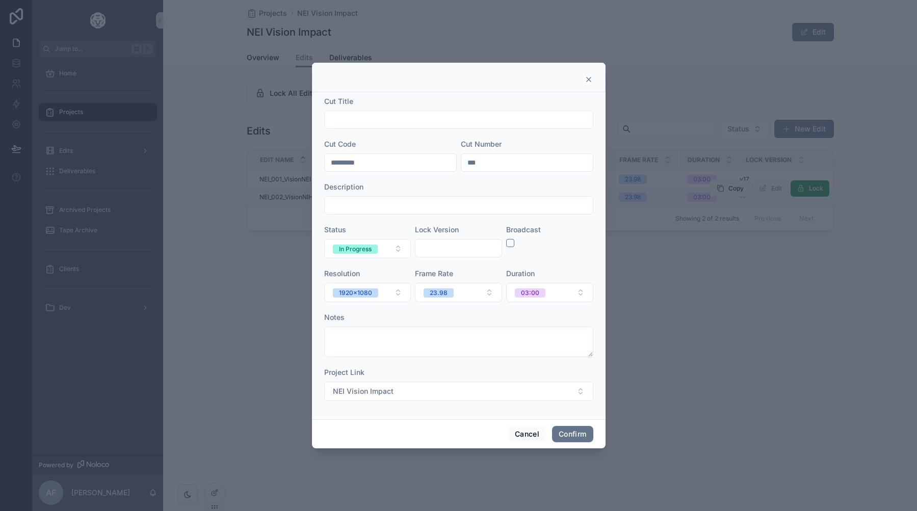
click at [448, 252] on input "text" at bounding box center [459, 248] width 86 height 14
click at [525, 430] on button "Cancel" at bounding box center [527, 434] width 38 height 16
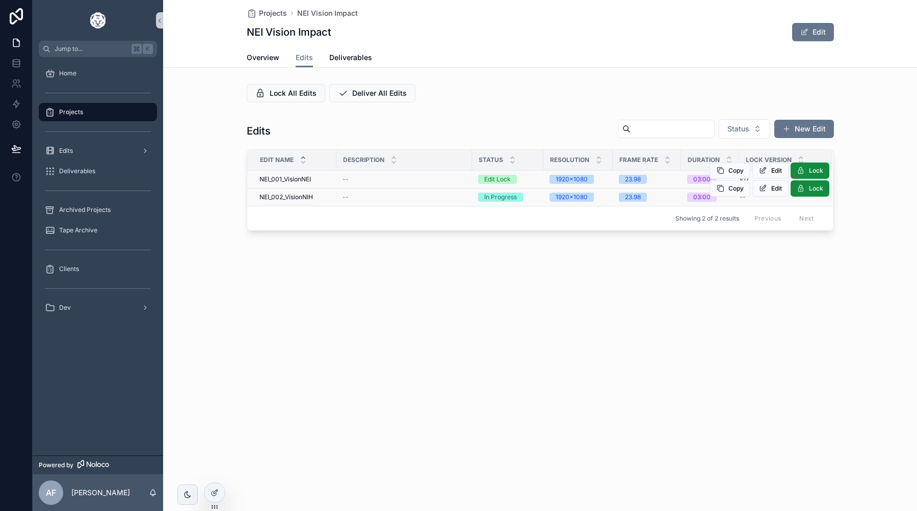
click at [287, 176] on span "NEI_001_VisionNEI" at bounding box center [285, 179] width 51 height 8
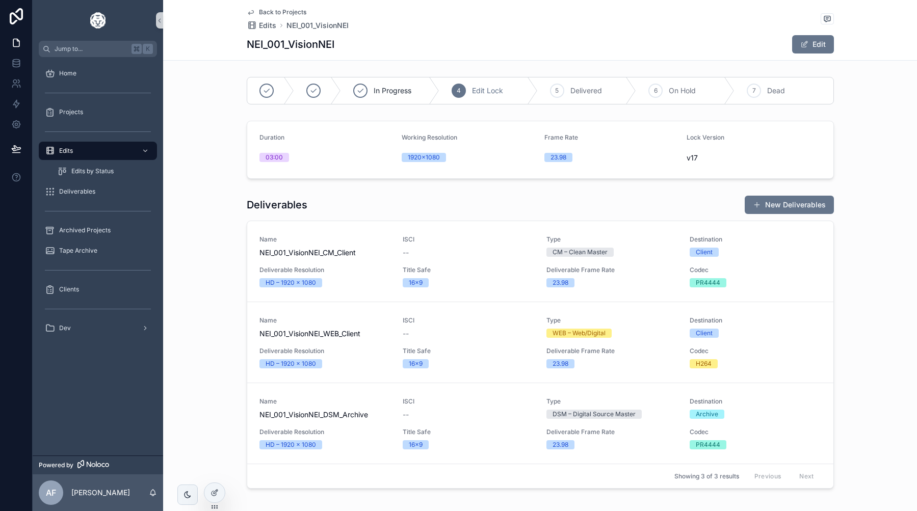
click at [282, 12] on span "Back to Projects" at bounding box center [282, 12] width 47 height 8
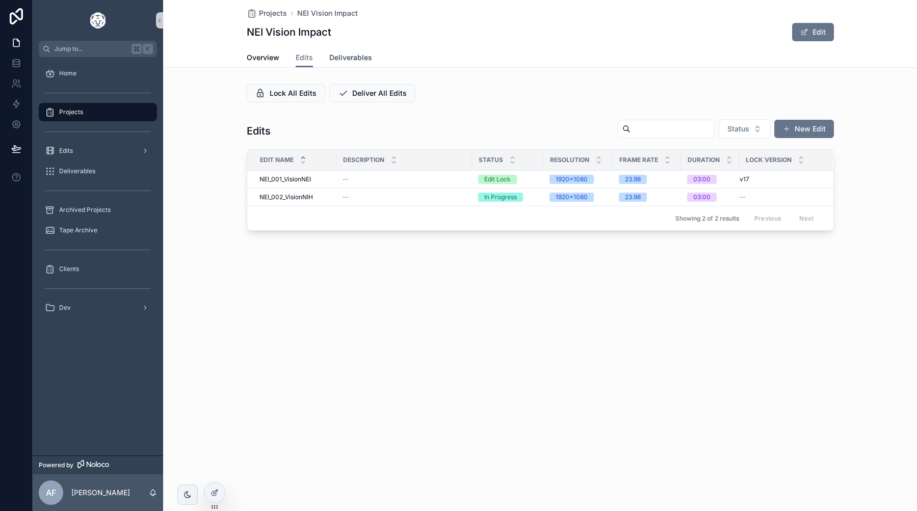
click at [347, 60] on span "Deliverables" at bounding box center [350, 58] width 43 height 10
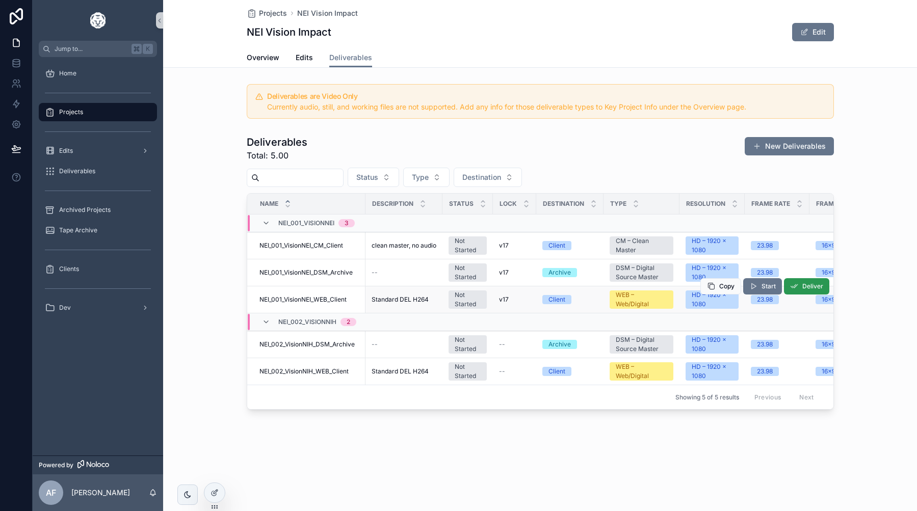
click at [800, 284] on button "Deliver" at bounding box center [806, 286] width 45 height 16
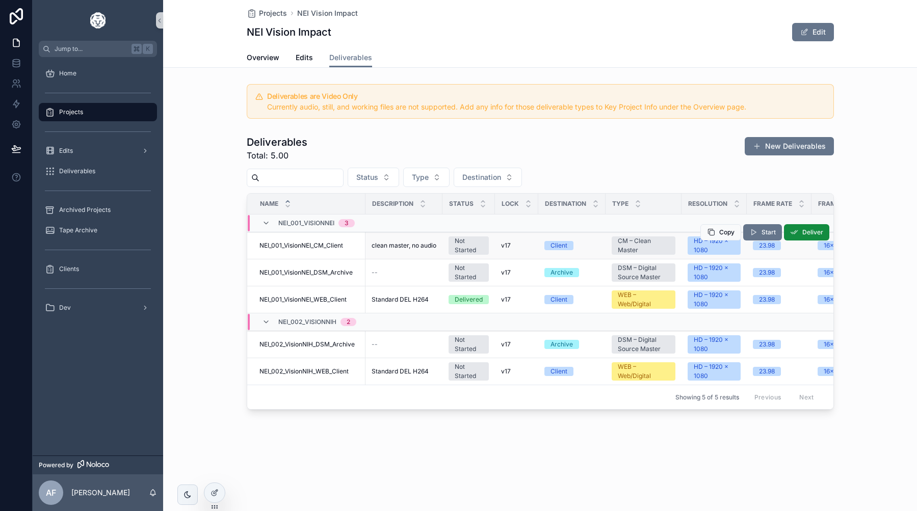
click at [324, 249] on span "NEI_001_VisionNEI_CM_Client" at bounding box center [302, 246] width 84 height 8
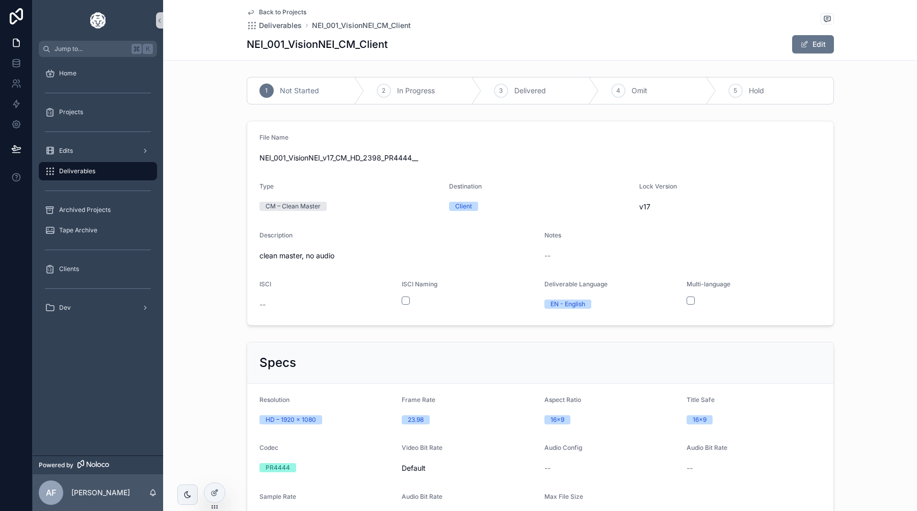
click at [283, 14] on span "Back to Projects" at bounding box center [282, 12] width 47 height 8
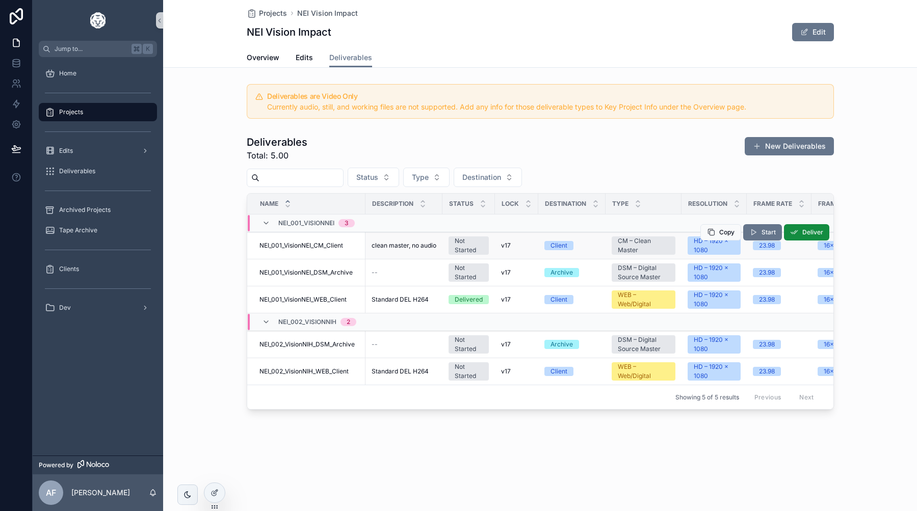
click at [304, 246] on span "NEI_001_VisionNEI_CM_Client" at bounding box center [302, 246] width 84 height 8
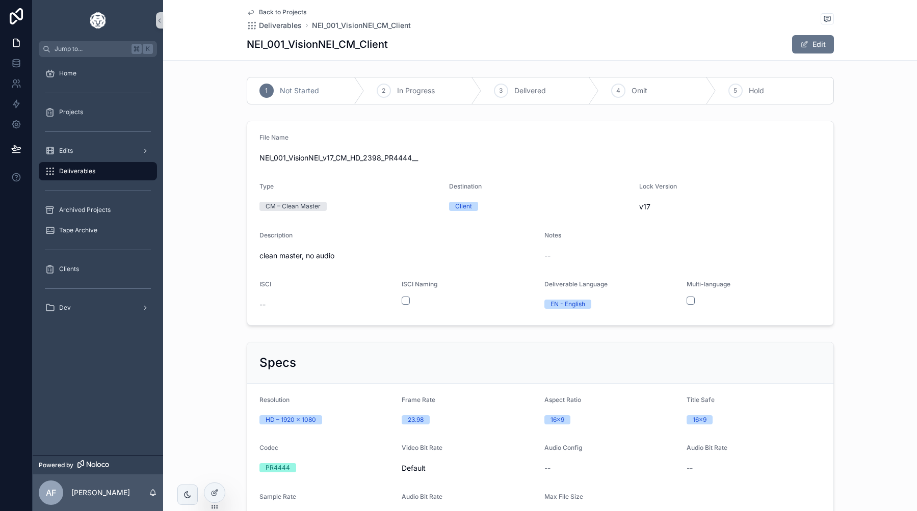
click at [291, 13] on span "Back to Projects" at bounding box center [282, 12] width 47 height 8
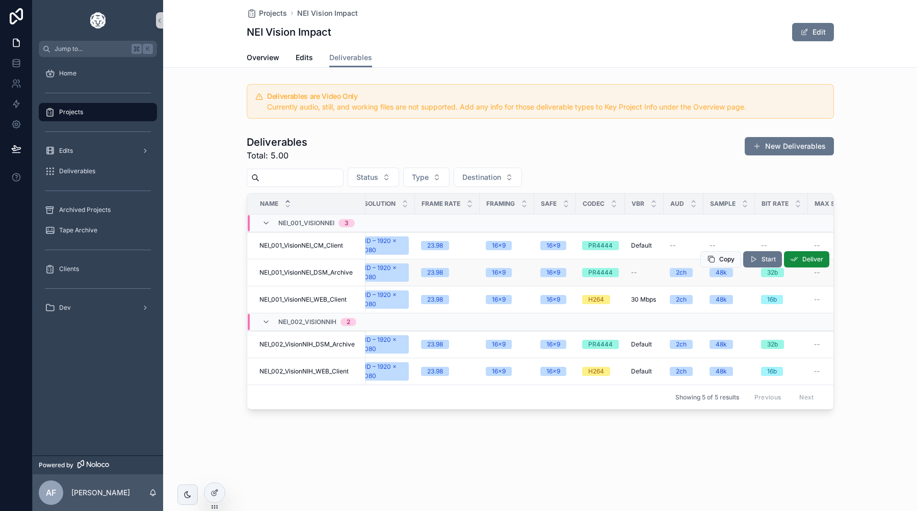
scroll to position [0, 338]
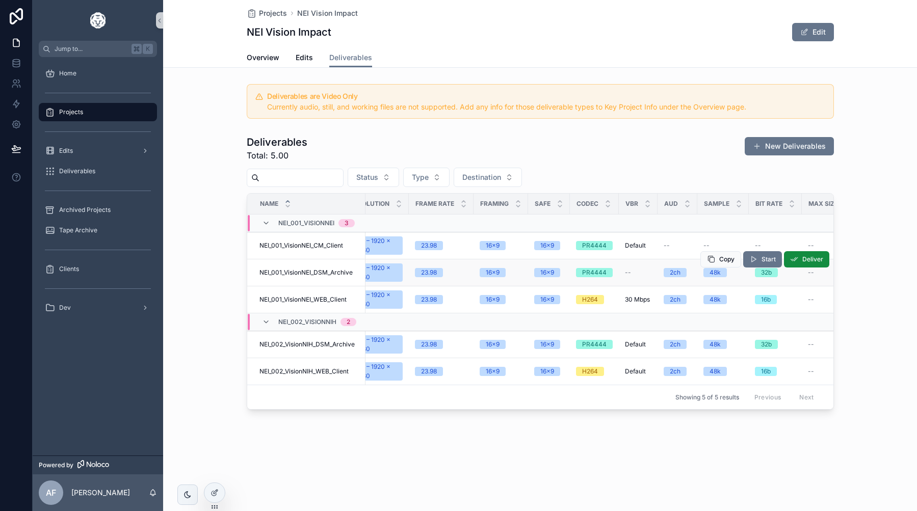
click at [590, 279] on td "PR4444" at bounding box center [594, 273] width 49 height 27
click at [589, 272] on div "PR4444" at bounding box center [594, 272] width 24 height 9
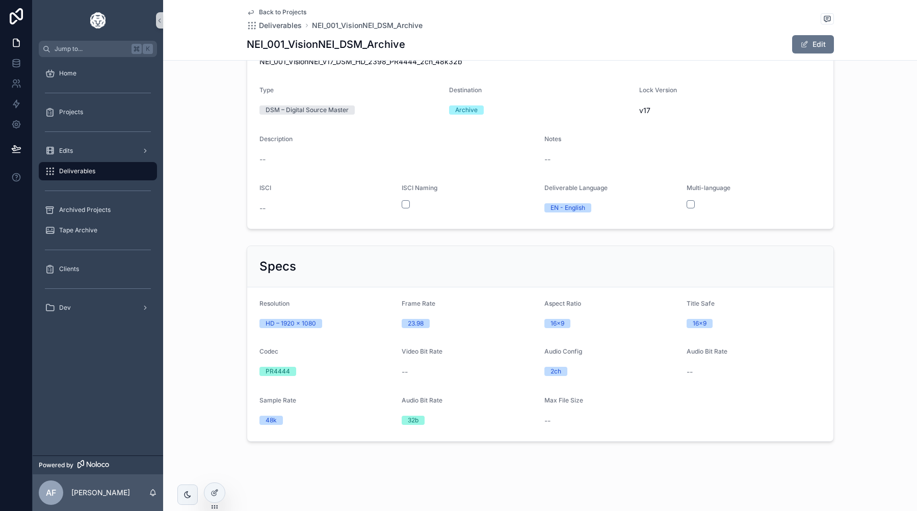
scroll to position [96, 0]
click at [798, 34] on div "Back to Projects Deliverables NEI_001_VisionNEI_DSM_Archive NEI_001_VisionNEI_D…" at bounding box center [540, 30] width 587 height 60
click at [799, 42] on button "Edit" at bounding box center [813, 44] width 42 height 18
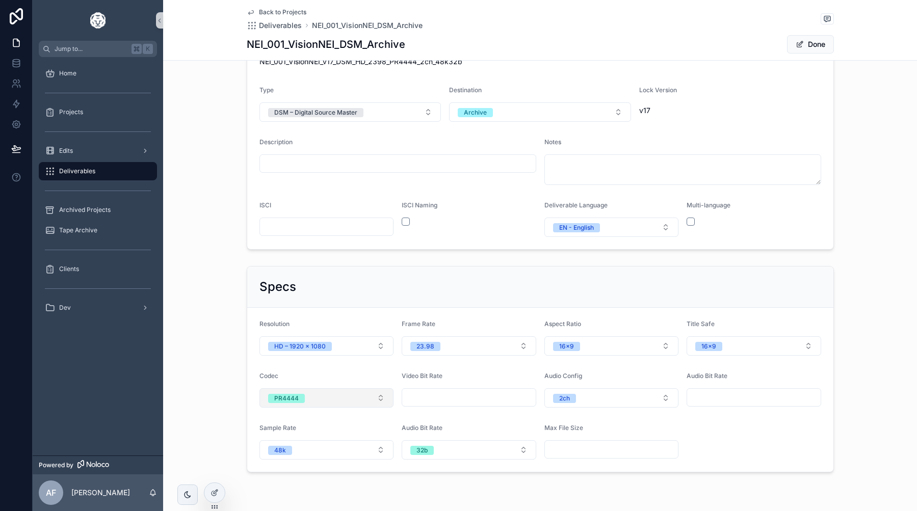
click at [364, 395] on button "PR4444" at bounding box center [327, 398] width 135 height 19
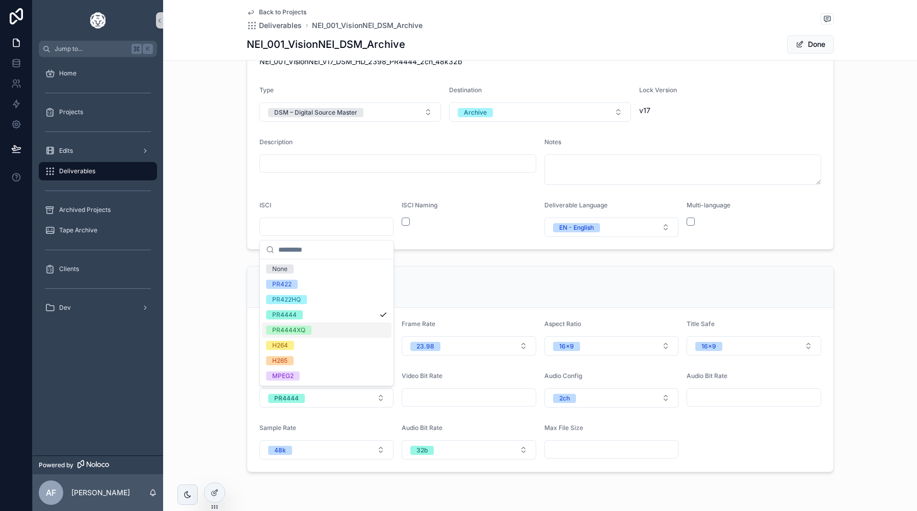
click at [230, 349] on div "Specs Resolution HD – 1920 x 1080 Frame Rate 23.98 Aspect Ratio 16x9 Title Safe…" at bounding box center [540, 369] width 754 height 215
click at [283, 11] on span "Back to Projects" at bounding box center [282, 12] width 47 height 8
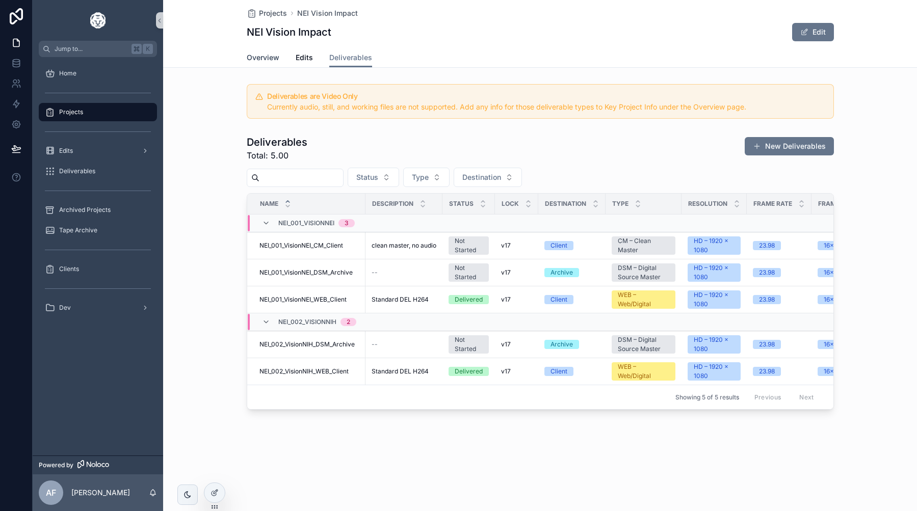
click at [274, 62] on span "Overview" at bounding box center [263, 58] width 33 height 10
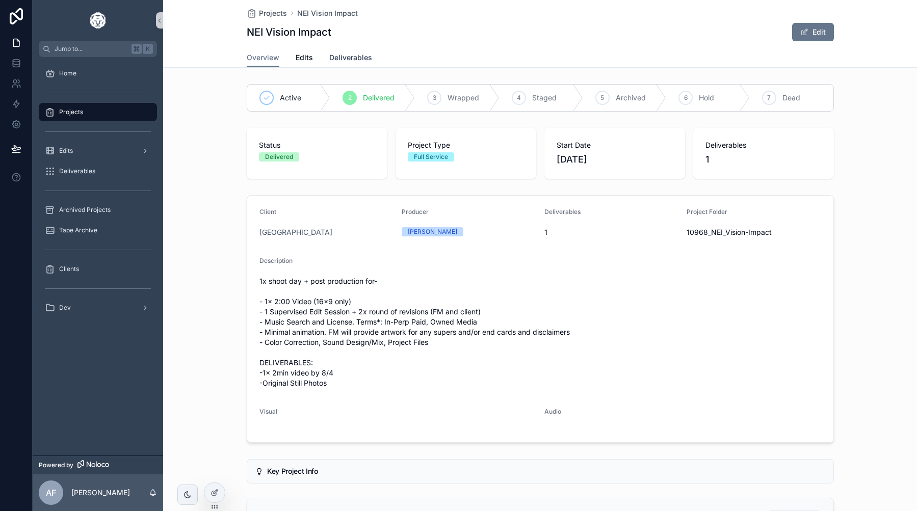
click at [339, 61] on span "Deliverables" at bounding box center [350, 58] width 43 height 10
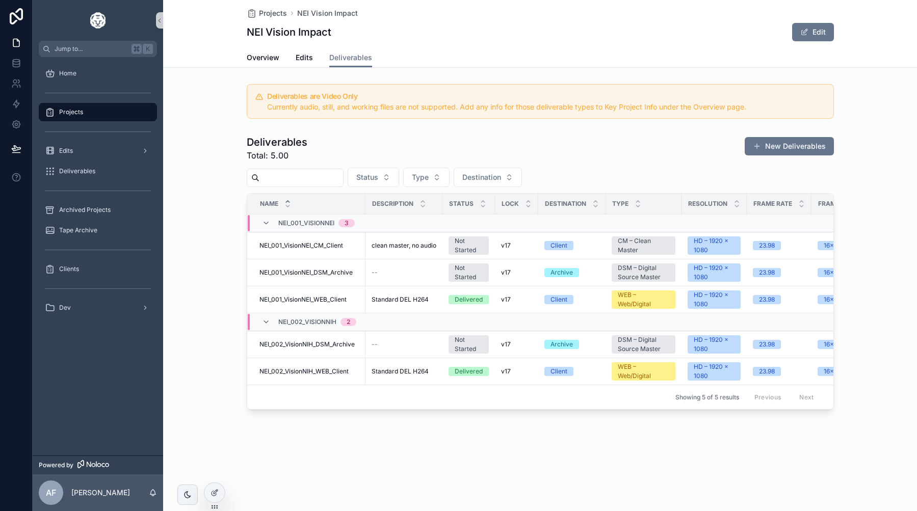
click at [89, 116] on div "Projects" at bounding box center [98, 112] width 106 height 16
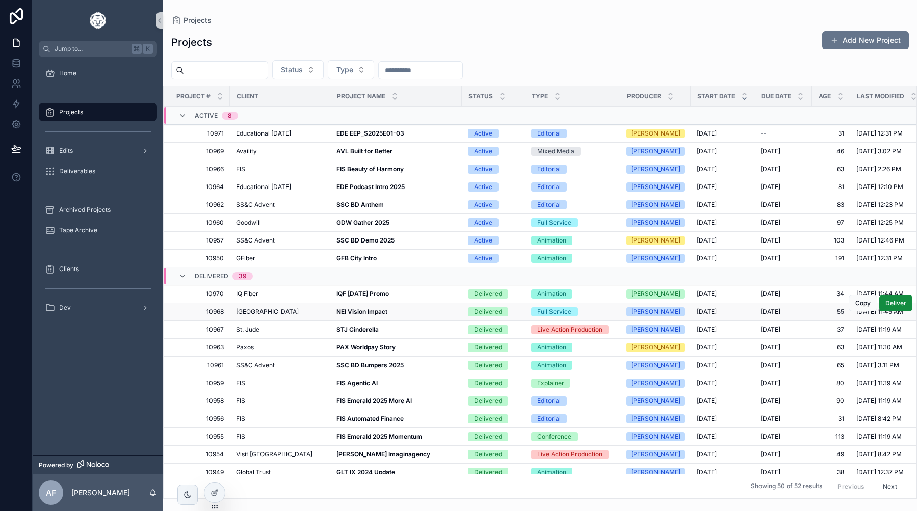
click at [344, 310] on strong "NEI Vision Impact" at bounding box center [362, 312] width 51 height 8
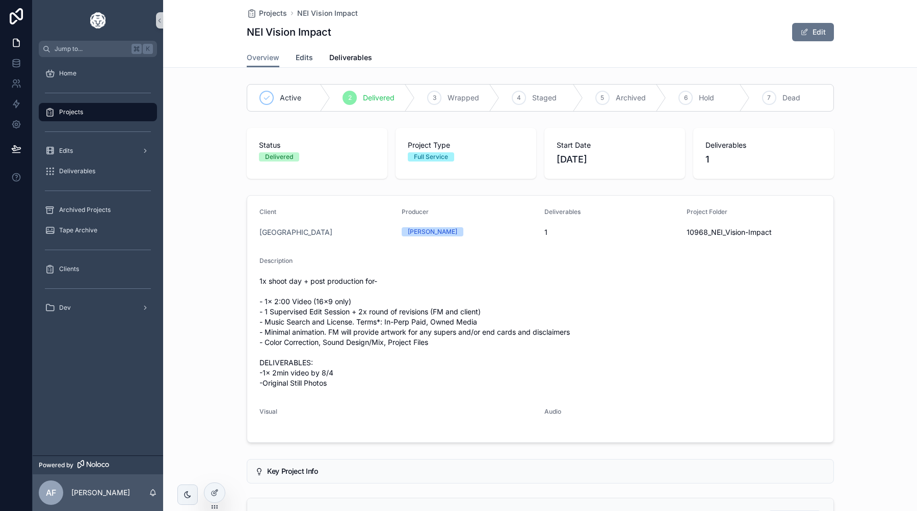
click at [305, 62] on span "Edits" at bounding box center [304, 58] width 17 height 10
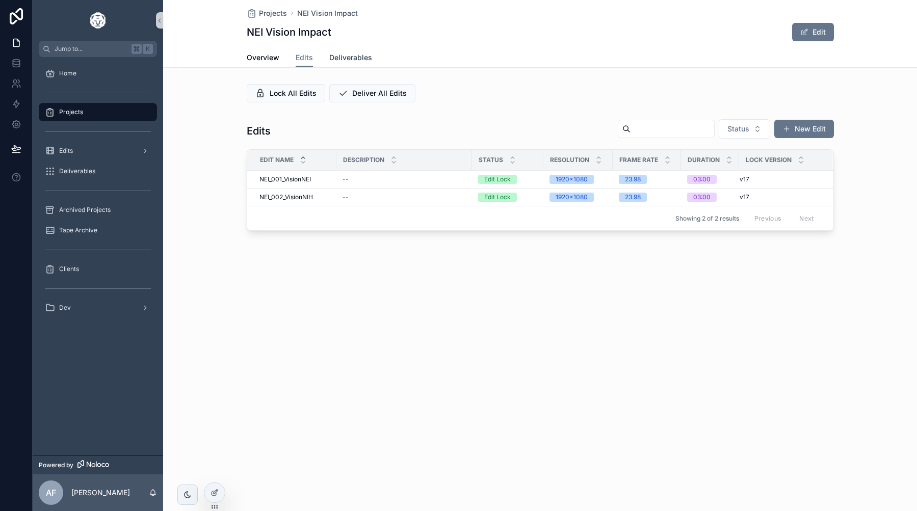
click at [360, 63] on link "Deliverables" at bounding box center [350, 58] width 43 height 20
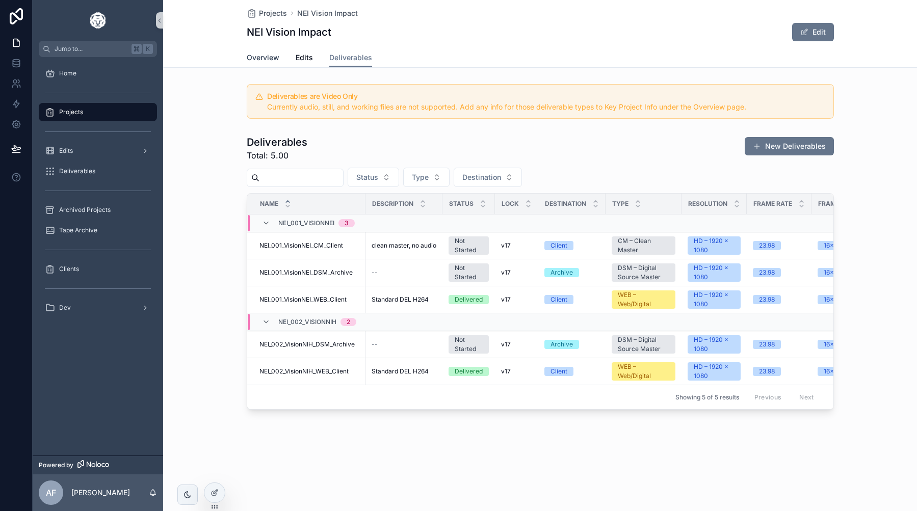
click at [262, 65] on link "Overview" at bounding box center [263, 58] width 33 height 20
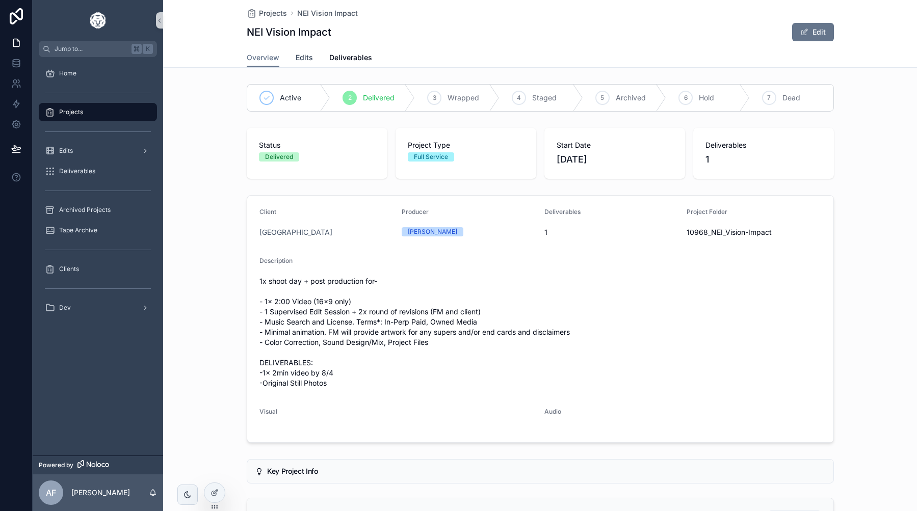
click at [303, 61] on span "Edits" at bounding box center [304, 58] width 17 height 10
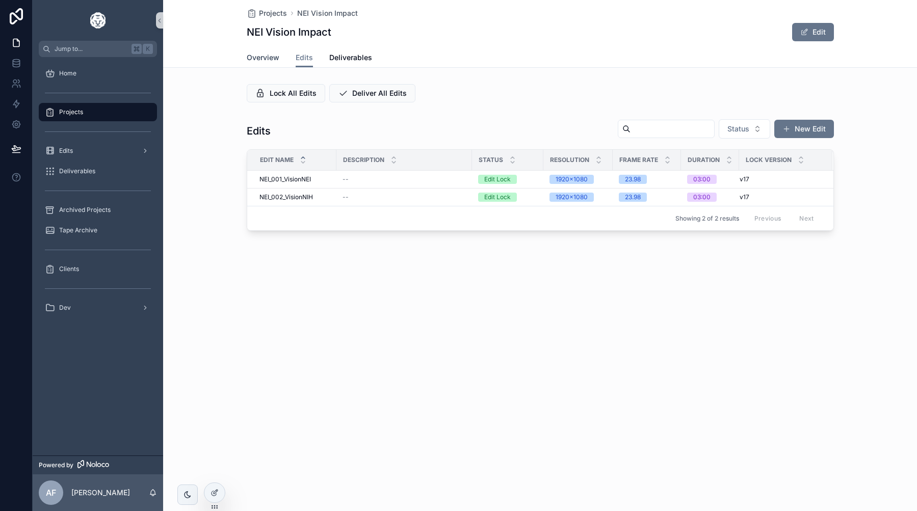
click at [273, 58] on span "Overview" at bounding box center [263, 58] width 33 height 10
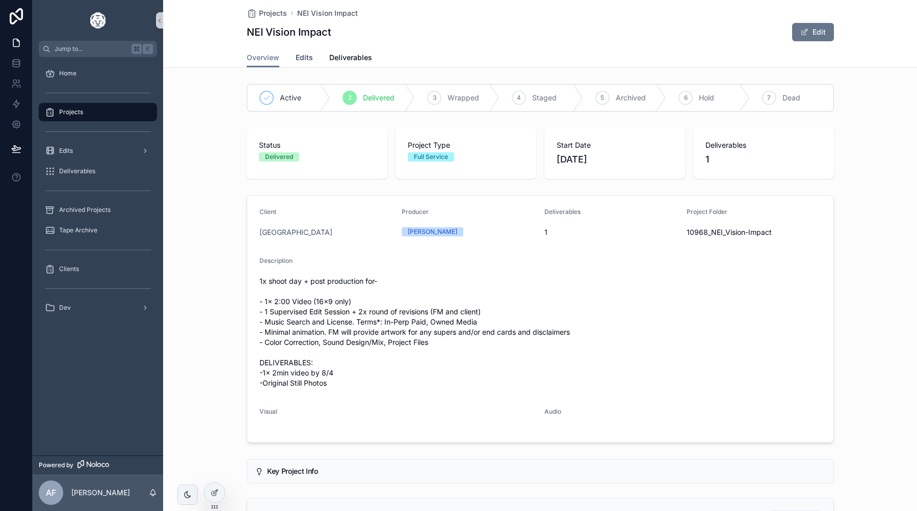
click at [306, 61] on span "Edits" at bounding box center [304, 58] width 17 height 10
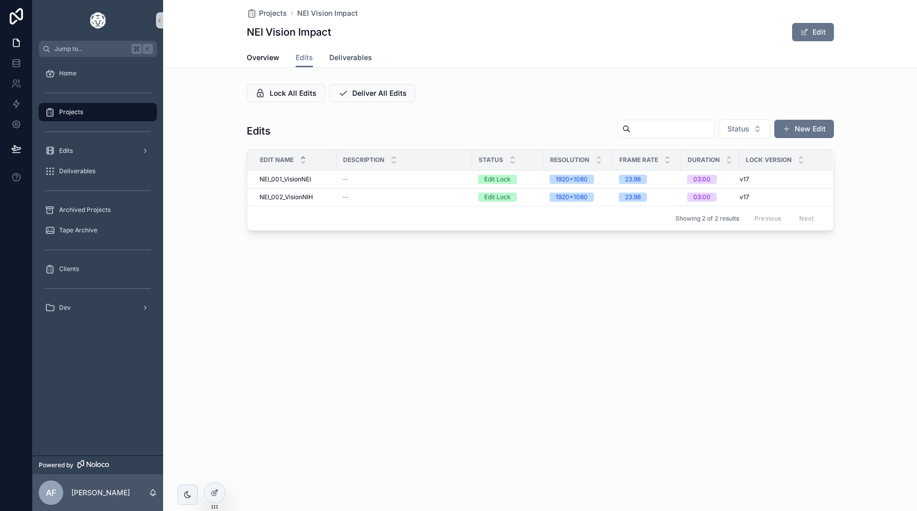
click at [348, 57] on span "Deliverables" at bounding box center [350, 58] width 43 height 10
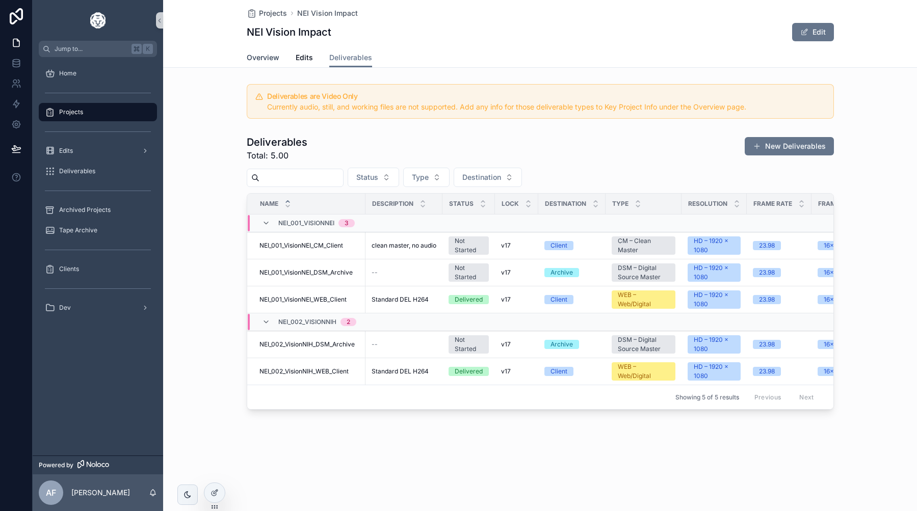
click at [279, 48] on link "Overview" at bounding box center [263, 58] width 33 height 20
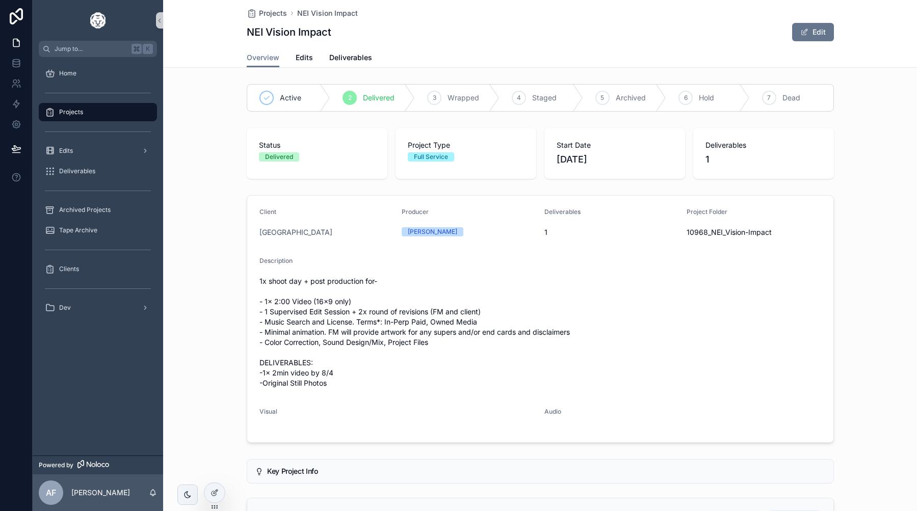
click at [72, 117] on div "Projects" at bounding box center [98, 112] width 106 height 16
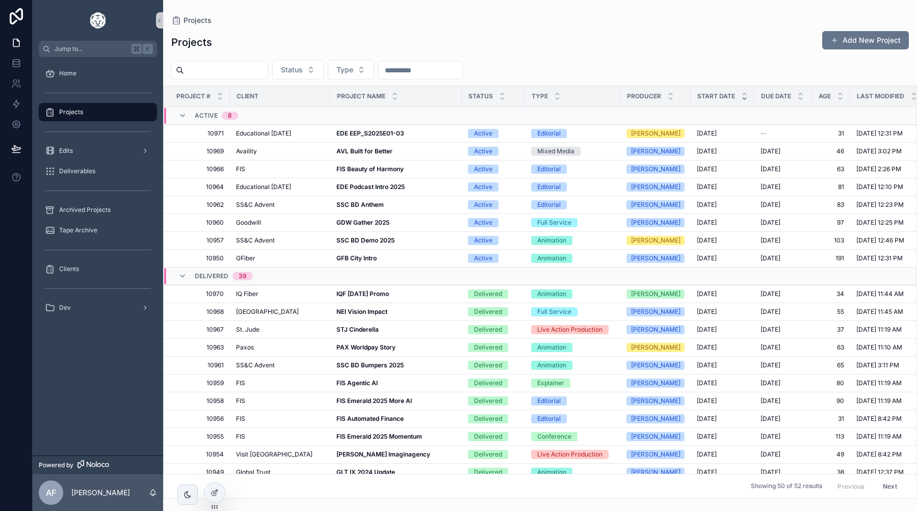
click at [187, 276] on div "Delivered 39" at bounding box center [215, 276] width 74 height 16
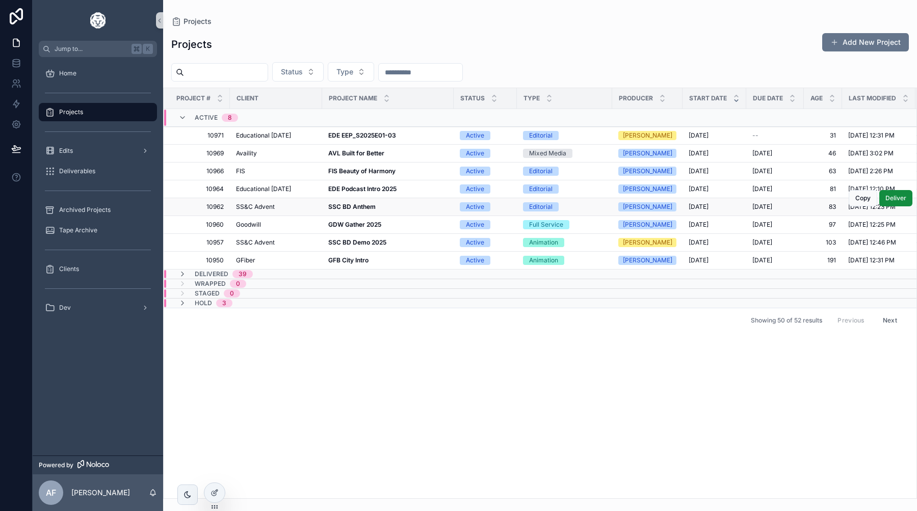
click at [339, 205] on strong "SSC BD Anthem" at bounding box center [351, 207] width 47 height 8
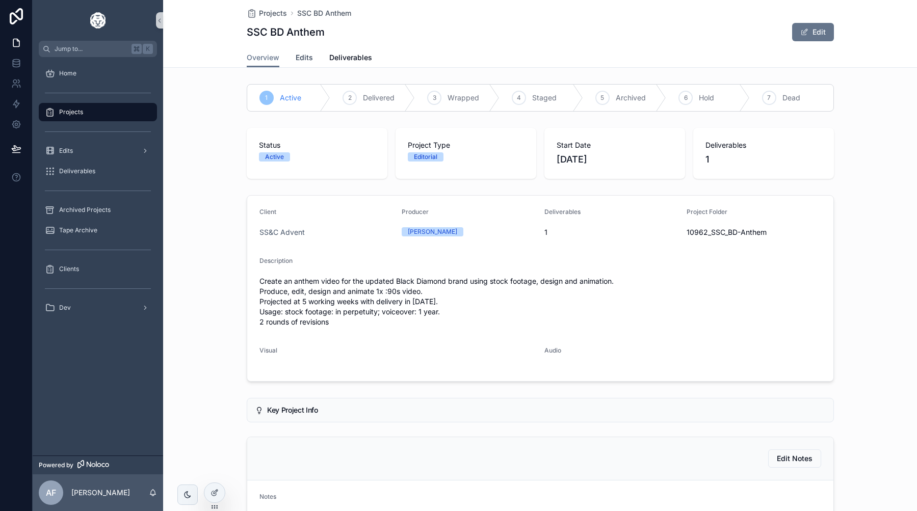
click at [306, 64] on link "Edits" at bounding box center [304, 58] width 17 height 20
